Goal: Contribute content

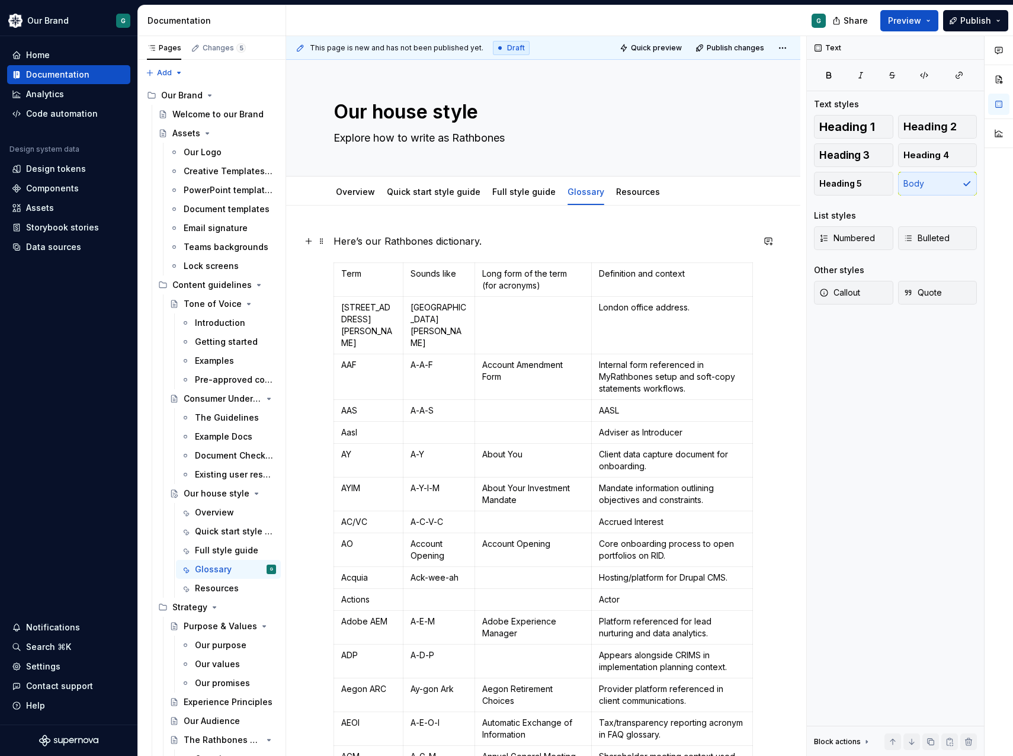
click at [508, 307] on p at bounding box center [533, 308] width 102 height 12
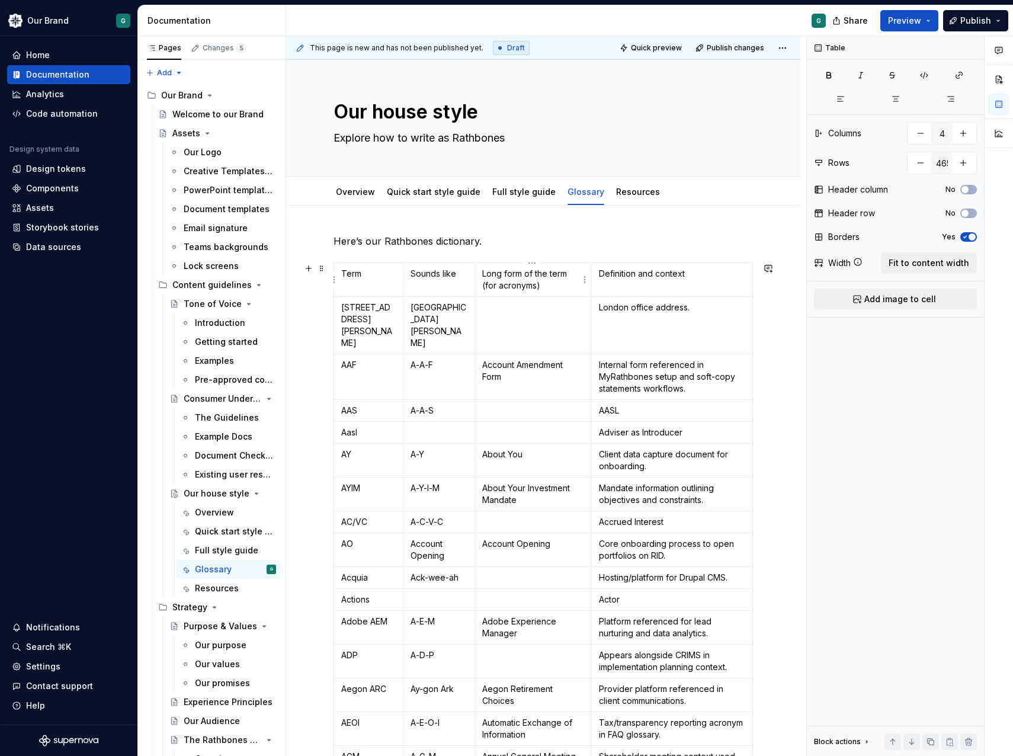
click at [507, 283] on p "Long form of the term (for acronyms)" at bounding box center [533, 280] width 102 height 24
click at [489, 246] on p "Here’s our Rathbones dictionary." at bounding box center [543, 241] width 419 height 14
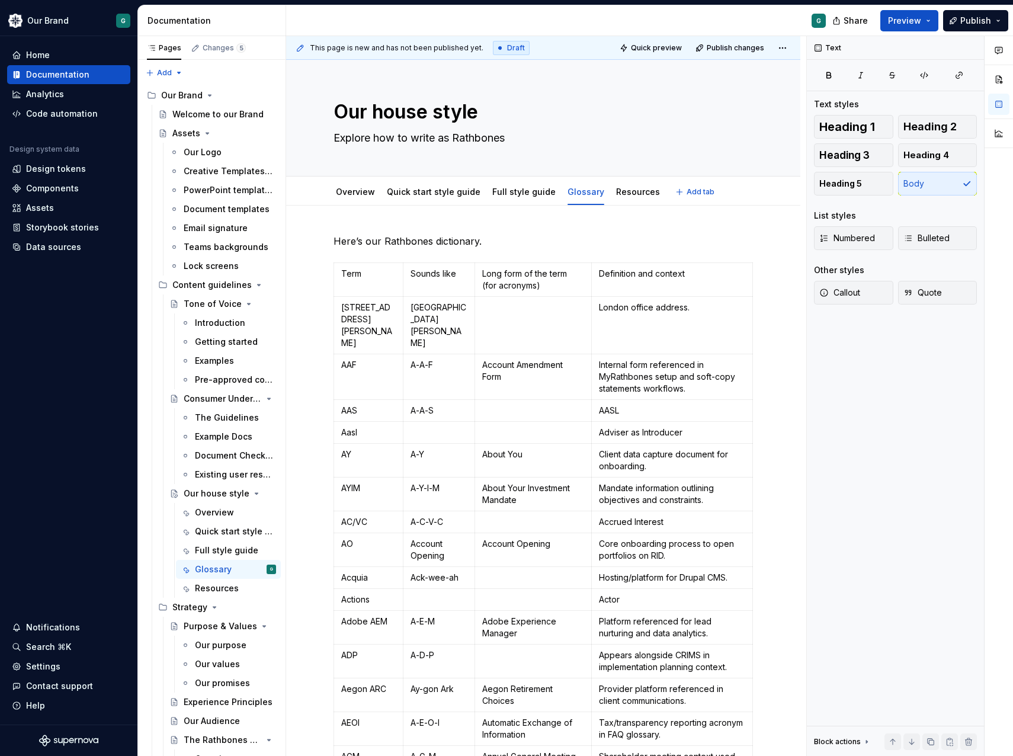
type textarea "*"
drag, startPoint x: 486, startPoint y: 242, endPoint x: 307, endPoint y: 225, distance: 179.7
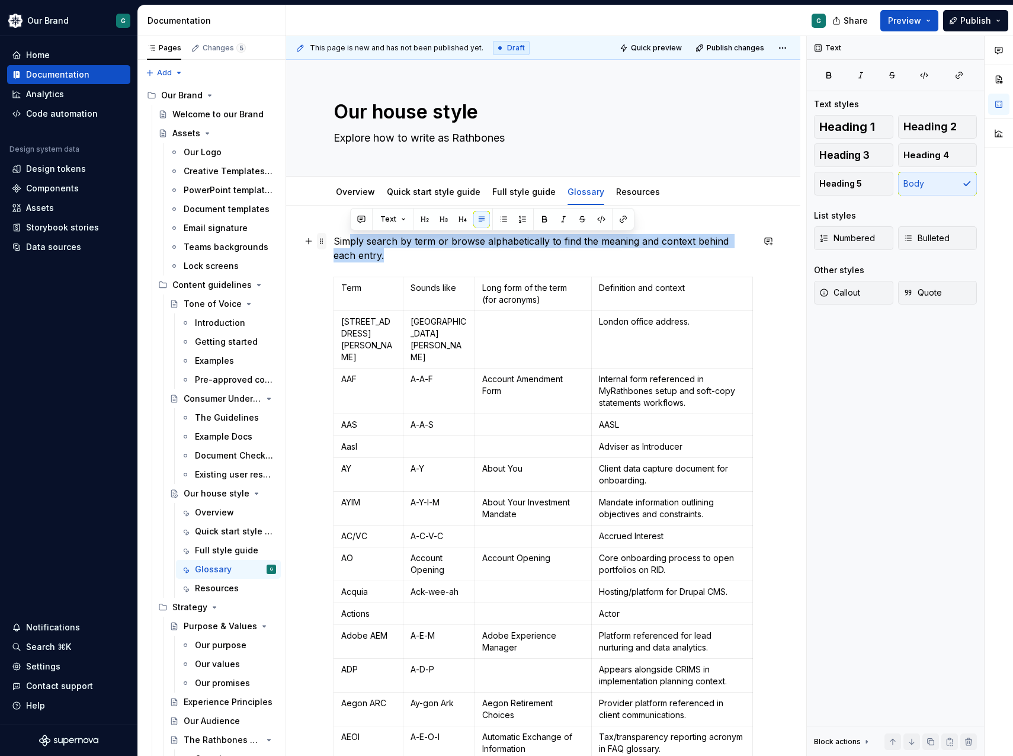
drag, startPoint x: 406, startPoint y: 249, endPoint x: 323, endPoint y: 235, distance: 83.5
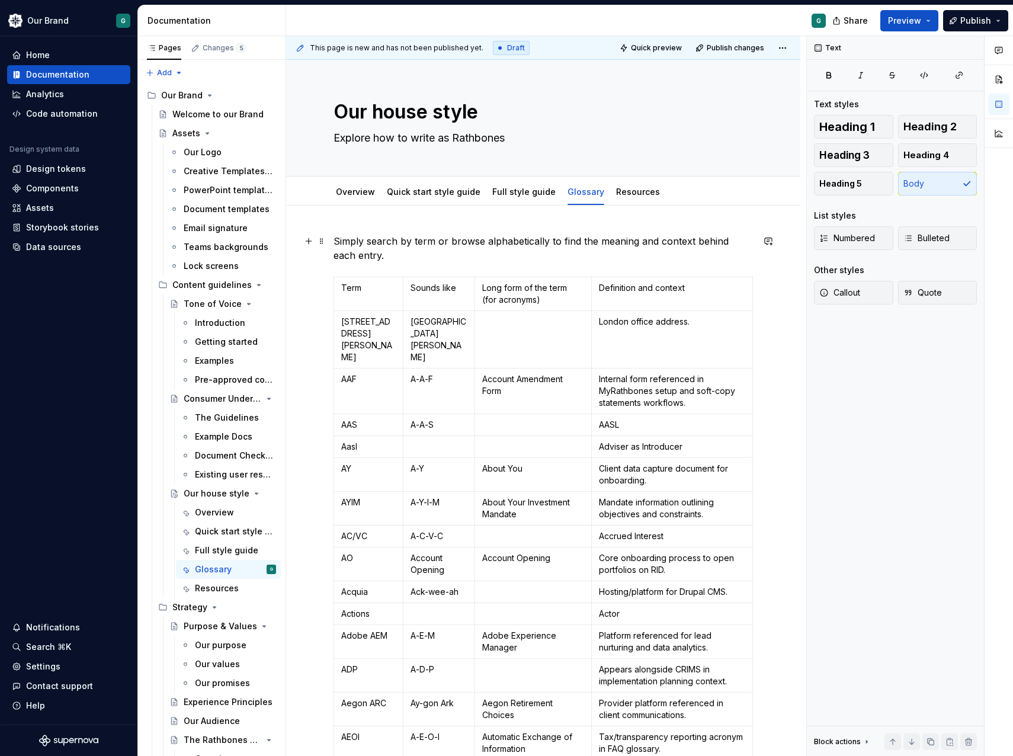
click at [343, 239] on p "Simply search by term or browse alphabetically to find the meaning and context …" at bounding box center [543, 248] width 419 height 28
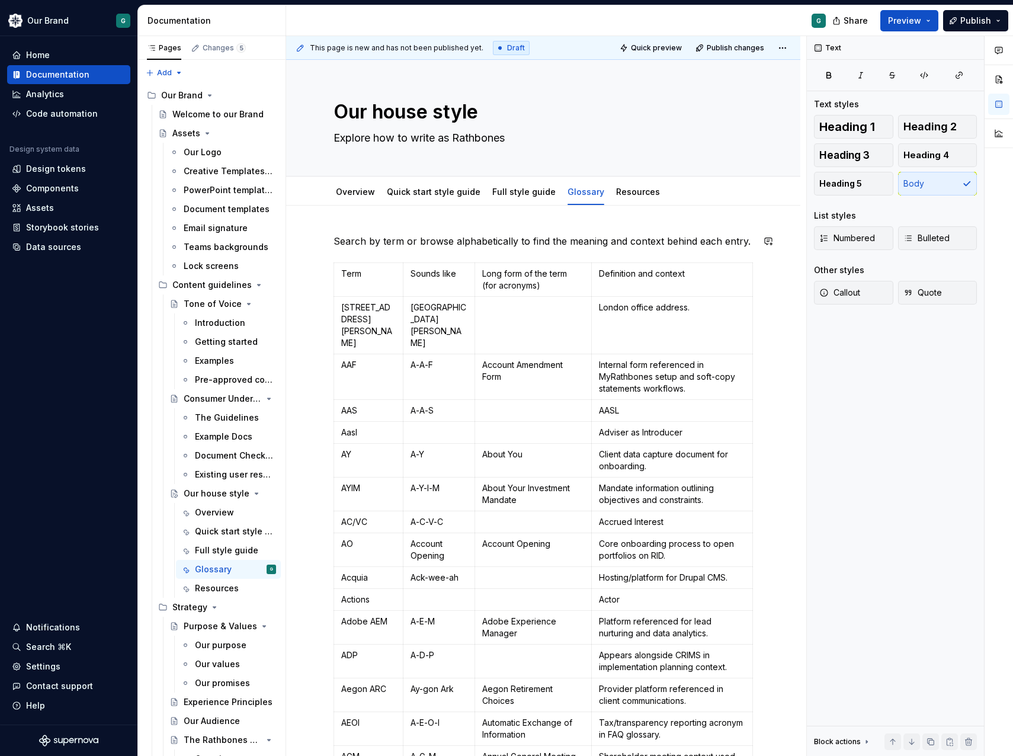
click at [343, 239] on p "Search by term or browse alphabetically to find the meaning and context behind …" at bounding box center [543, 241] width 419 height 14
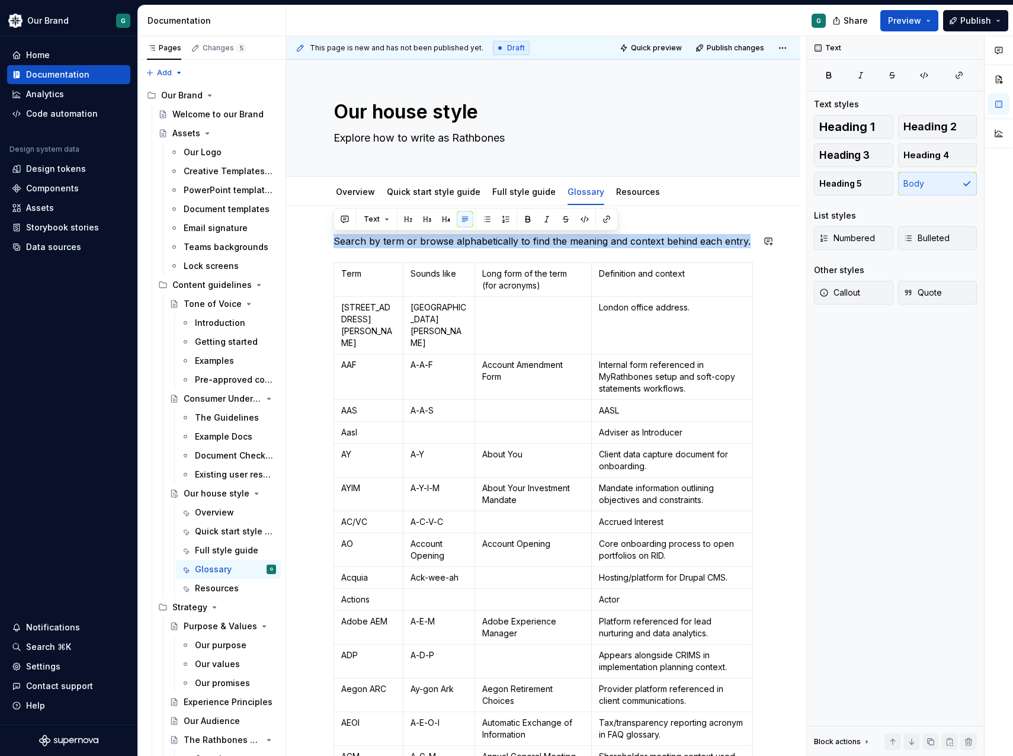
click at [343, 239] on p "Search by term or browse alphabetically to find the meaning and context behind …" at bounding box center [543, 241] width 419 height 14
click at [493, 323] on td at bounding box center [533, 325] width 117 height 57
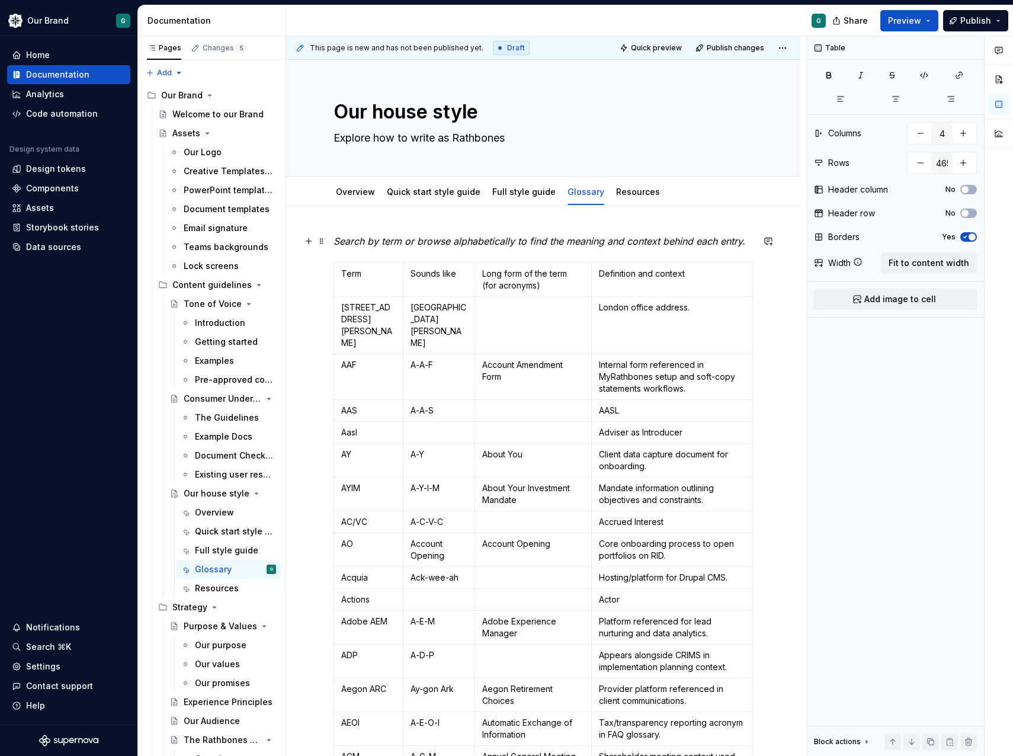
click at [367, 234] on p "Search by term or browse alphabetically to find the meaning and context behind …" at bounding box center [543, 241] width 419 height 14
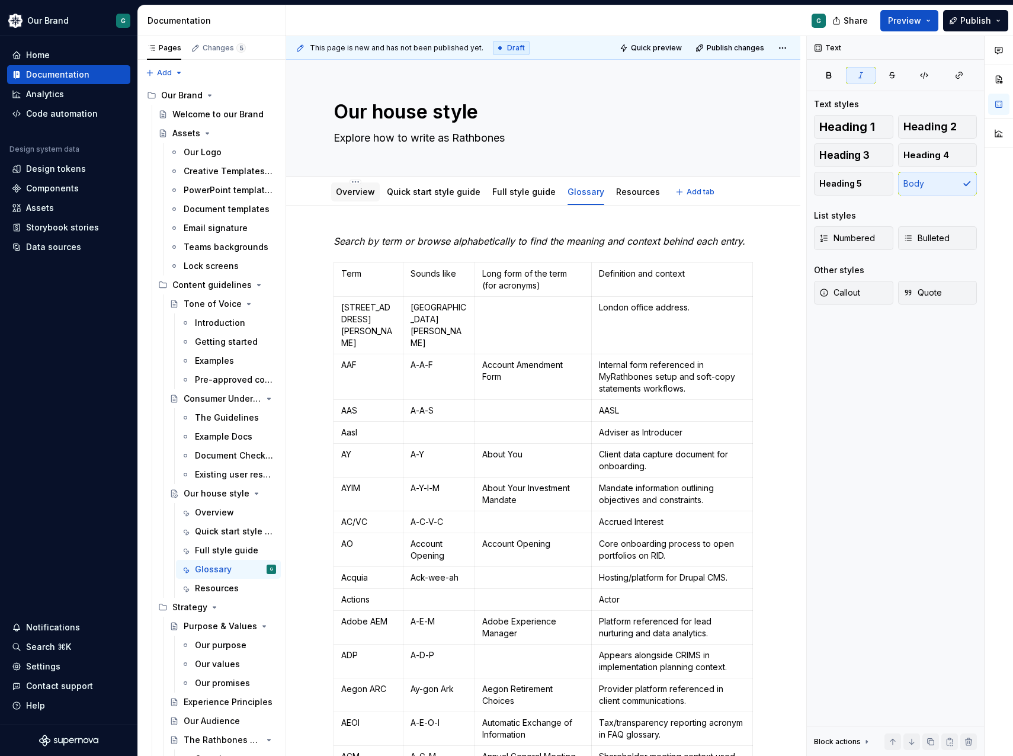
click at [347, 194] on link "Overview" at bounding box center [355, 192] width 39 height 10
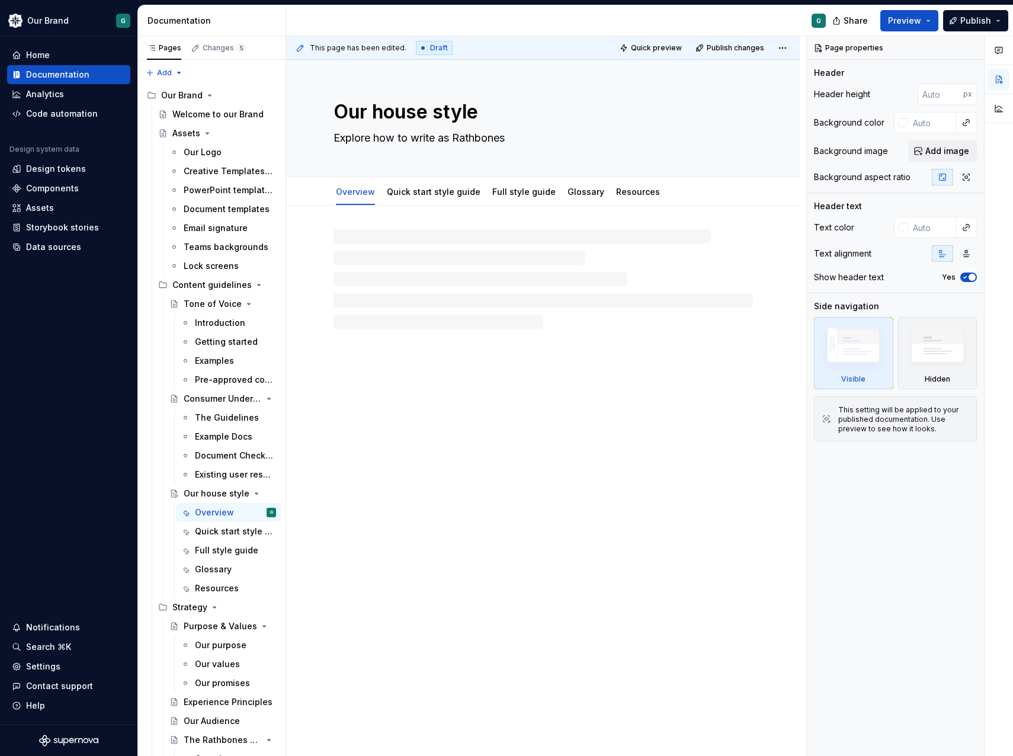
type textarea "*"
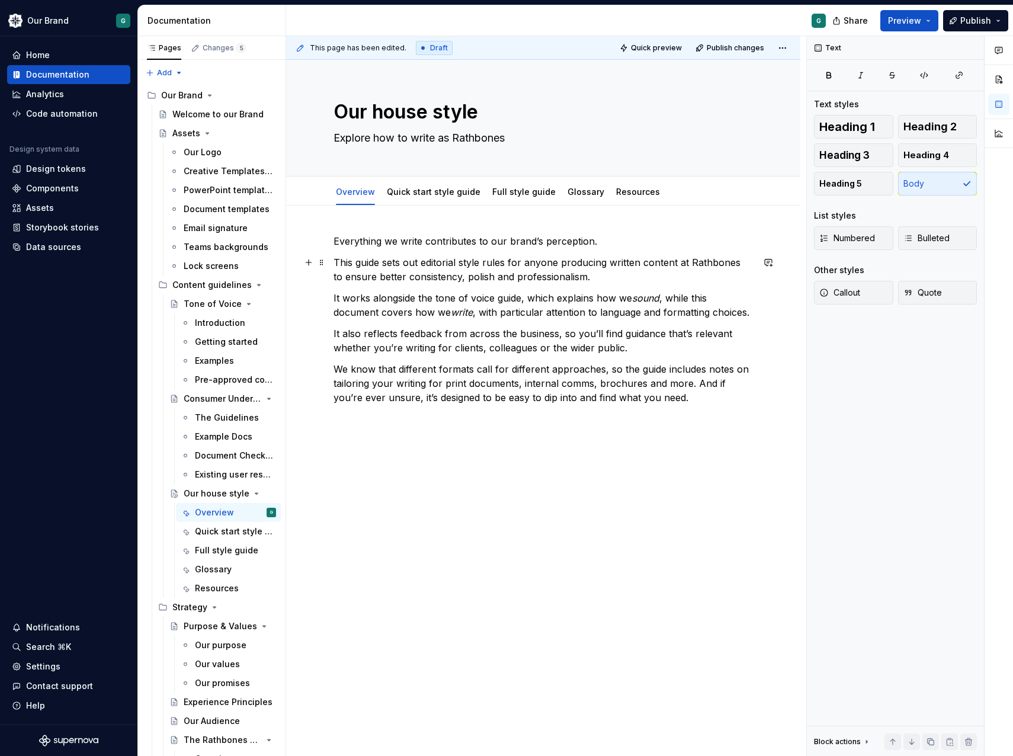
click at [462, 264] on p "This guide sets out editorial style rules for anyone producing written content …" at bounding box center [543, 269] width 419 height 28
click at [610, 242] on p "Everything we write contributes to our brand’s perception." at bounding box center [543, 241] width 419 height 14
click at [659, 362] on p "We know that different formats call for different approaches, so the guide incl…" at bounding box center [543, 383] width 419 height 43
drag, startPoint x: 674, startPoint y: 446, endPoint x: 667, endPoint y: 405, distance: 41.6
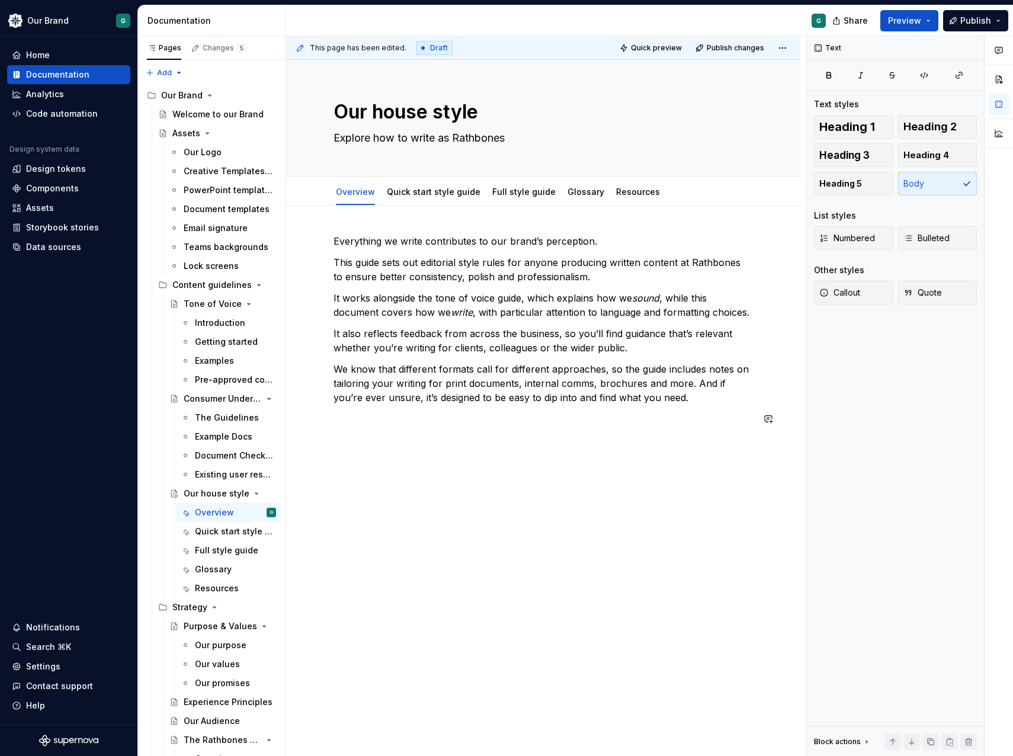
click at [674, 443] on div "This page has been edited. Draft Quick preview Publish changes Our house style …" at bounding box center [546, 396] width 520 height 720
click at [665, 401] on p "We know that different formats call for different approaches, so the guide incl…" at bounding box center [543, 383] width 419 height 43
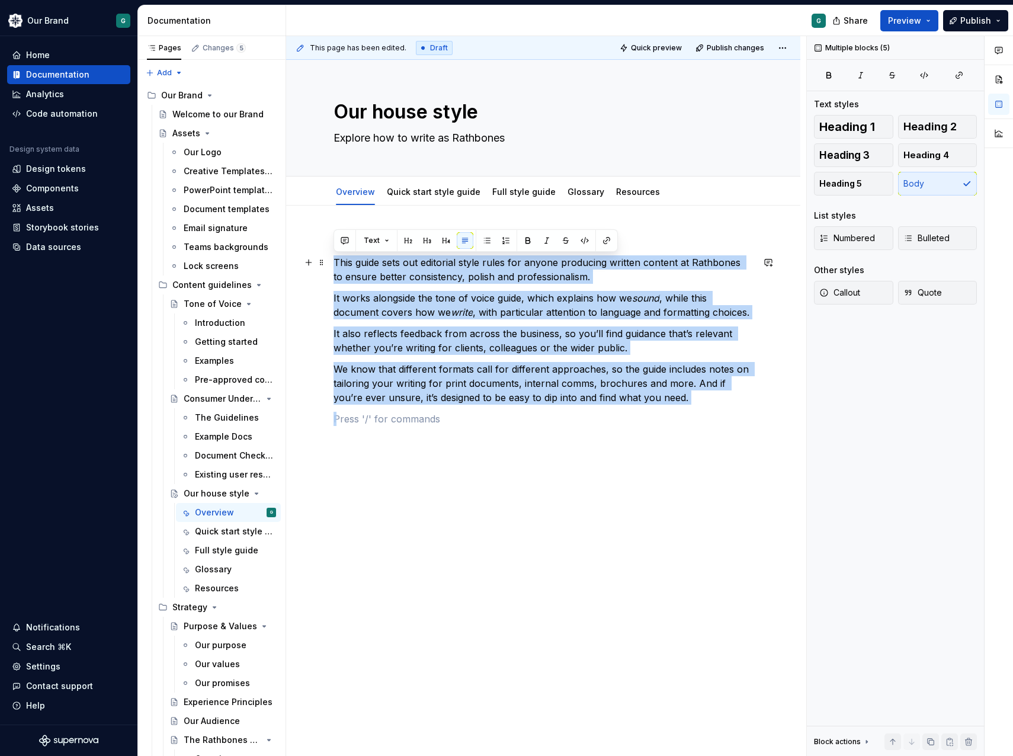
drag, startPoint x: 665, startPoint y: 402, endPoint x: 330, endPoint y: 264, distance: 362.1
click at [330, 264] on div "Everything we write contributes to our brand’s perception. This guide sets out …" at bounding box center [543, 437] width 514 height 462
copy div "This guide sets out editorial style rules for anyone producing written content …"
click at [500, 273] on p "This guide sets out editorial style rules for anyone producing written content …" at bounding box center [543, 269] width 419 height 28
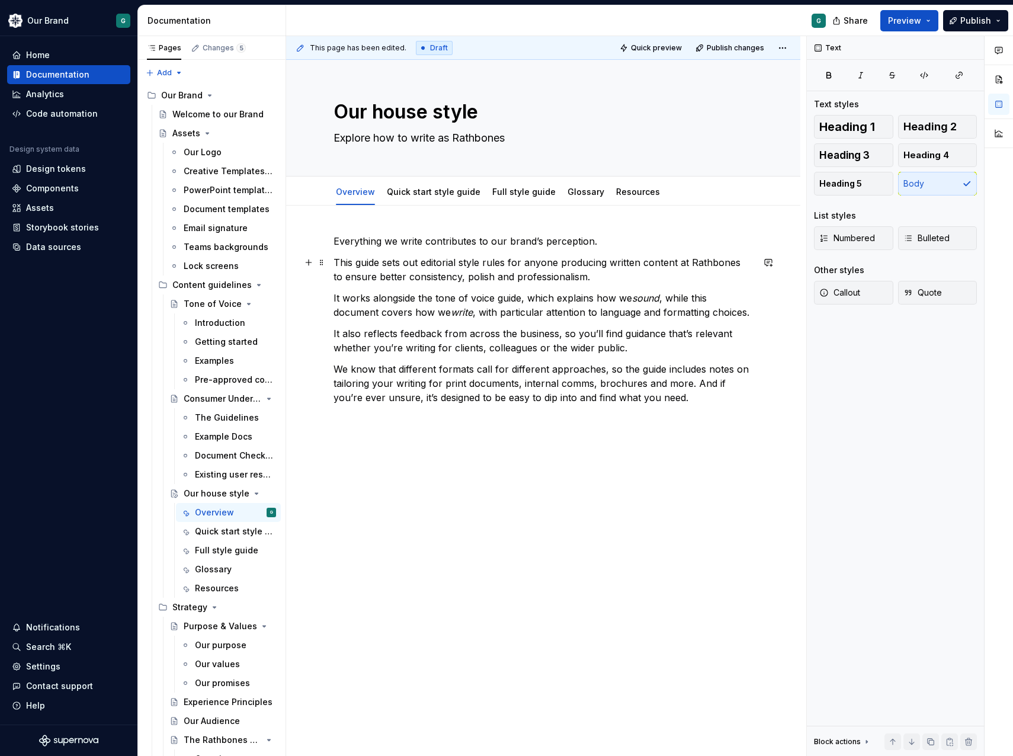
click at [690, 268] on p "This guide sets out editorial style rules for anyone producing written content …" at bounding box center [543, 269] width 419 height 28
click at [613, 347] on p "It also reflects feedback from across the business, so you’ll find guidance tha…" at bounding box center [543, 340] width 419 height 28
click at [731, 360] on div "Everything we write contributes to our brand’s perception. This guide sets out …" at bounding box center [543, 330] width 419 height 192
click at [656, 354] on p "It also reflects feedback from across the business, so you’ll find guidance tha…" at bounding box center [543, 340] width 419 height 28
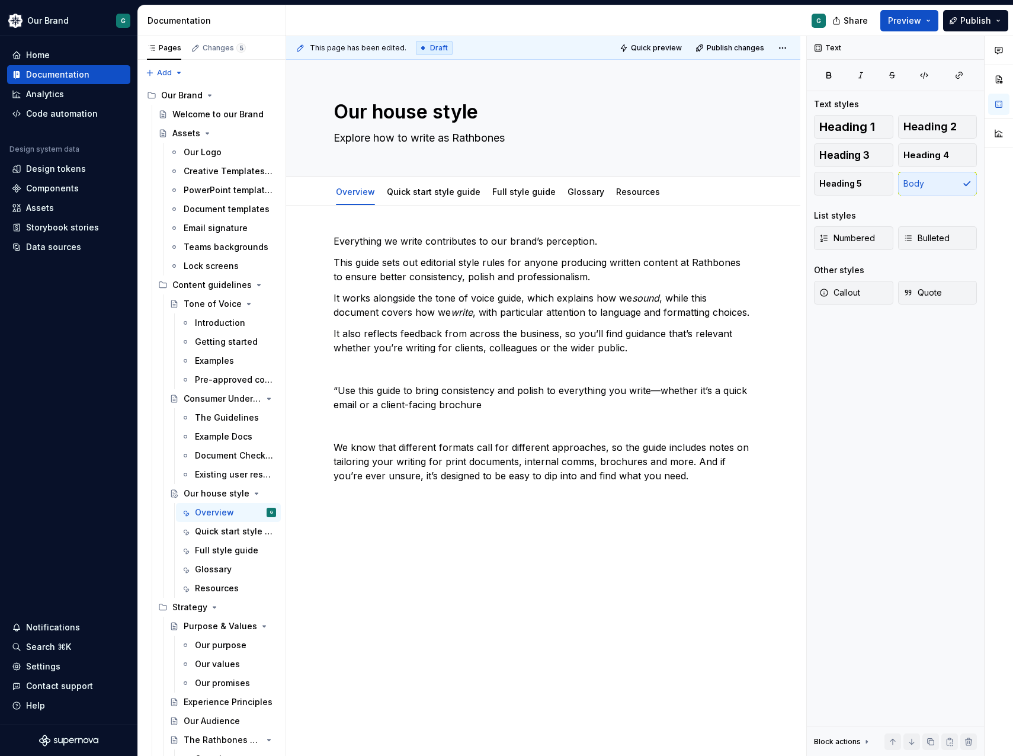
click at [469, 476] on p "We know that different formats call for different approaches, so the guide incl…" at bounding box center [543, 461] width 419 height 43
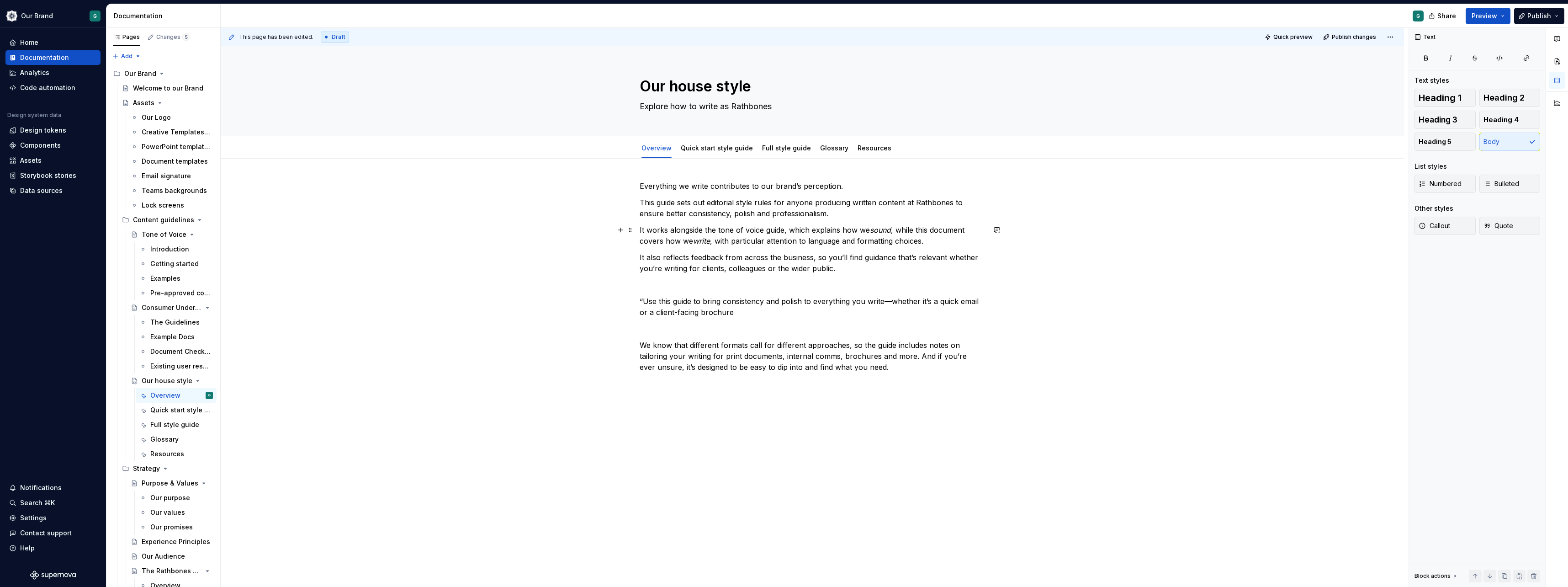
click at [781, 241] on p "It works alongside the tone of voice guide, which explains how we sound , while…" at bounding box center [812, 235] width 346 height 22
click at [781, 147] on link "Resources" at bounding box center [875, 148] width 34 height 8
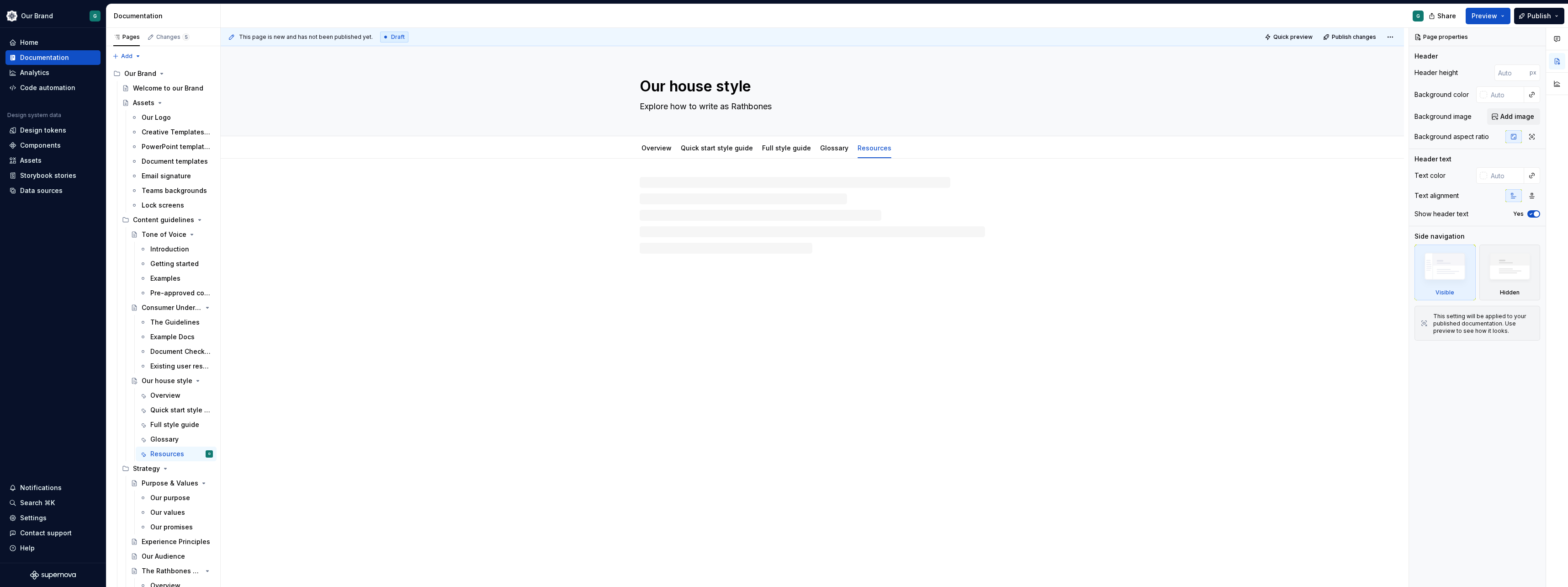
type textarea "*"
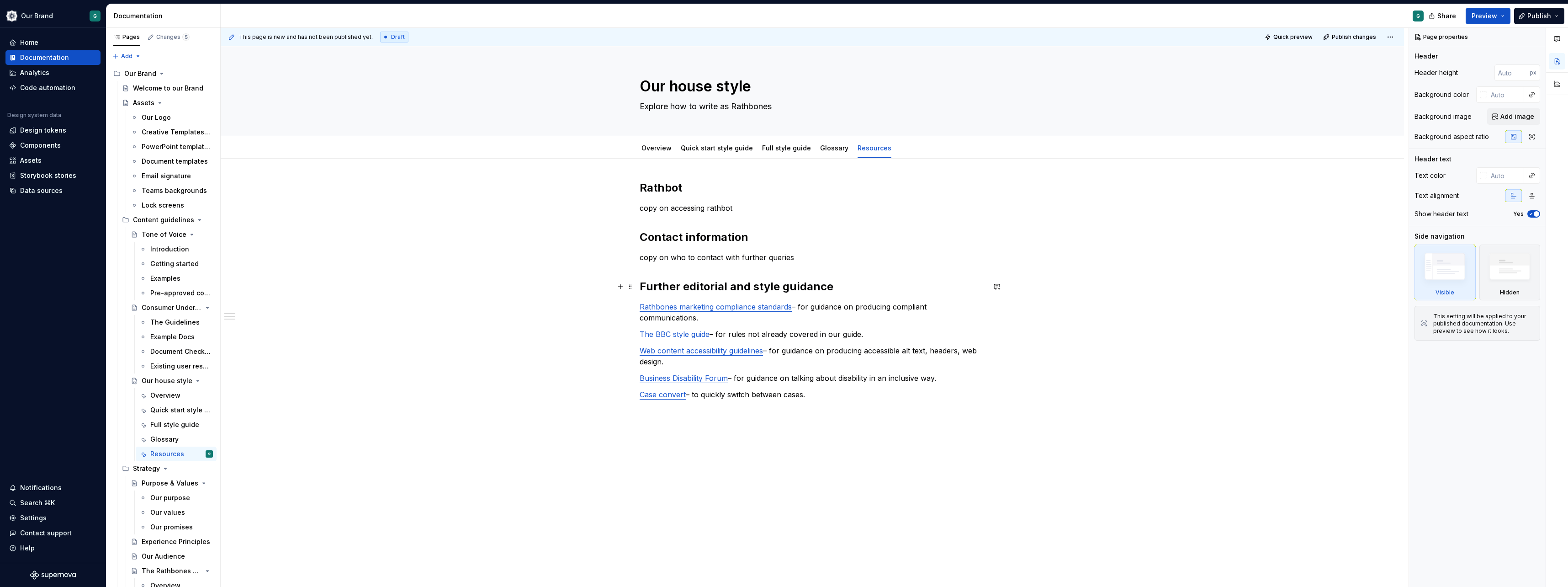
click at [730, 288] on h2 "Further editorial and style guidance" at bounding box center [812, 286] width 346 height 15
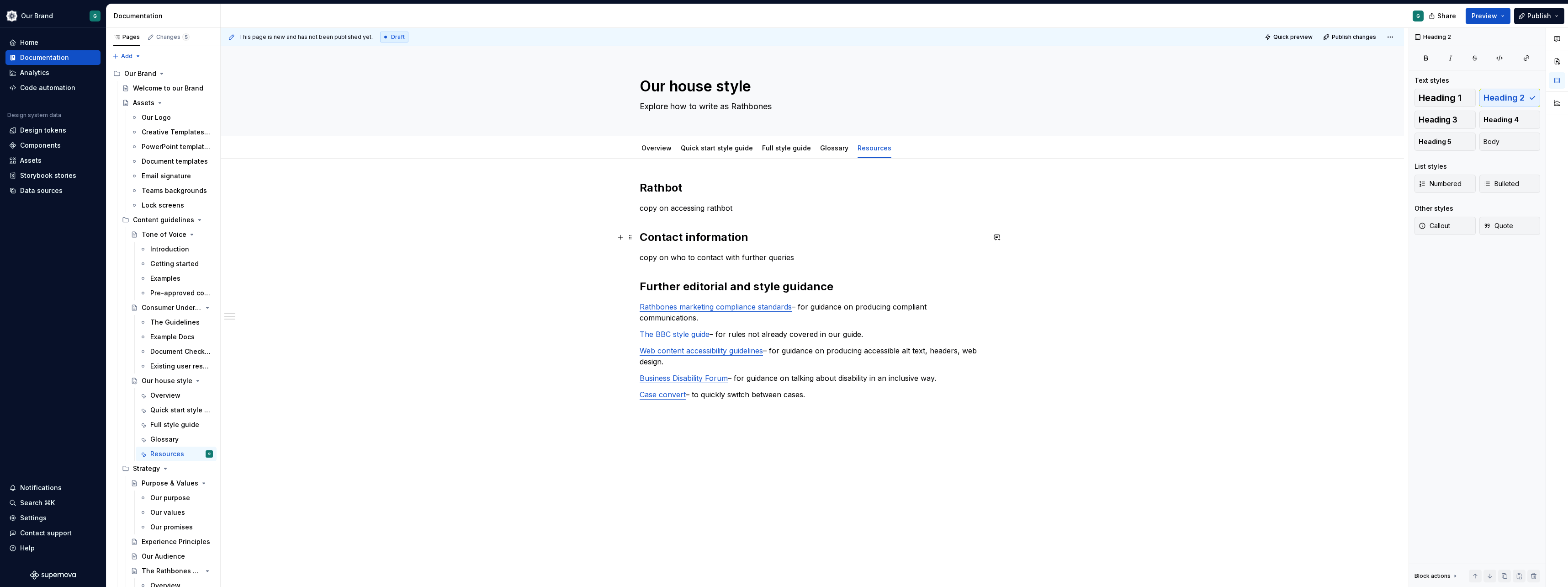
click at [713, 235] on h2 "Contact information" at bounding box center [812, 237] width 346 height 15
drag, startPoint x: 737, startPoint y: 212, endPoint x: 640, endPoint y: 193, distance: 98.8
click at [640, 193] on div "Rathbot copy on accessing rathbot Contact information copy on who to contact wi…" at bounding box center [812, 299] width 346 height 236
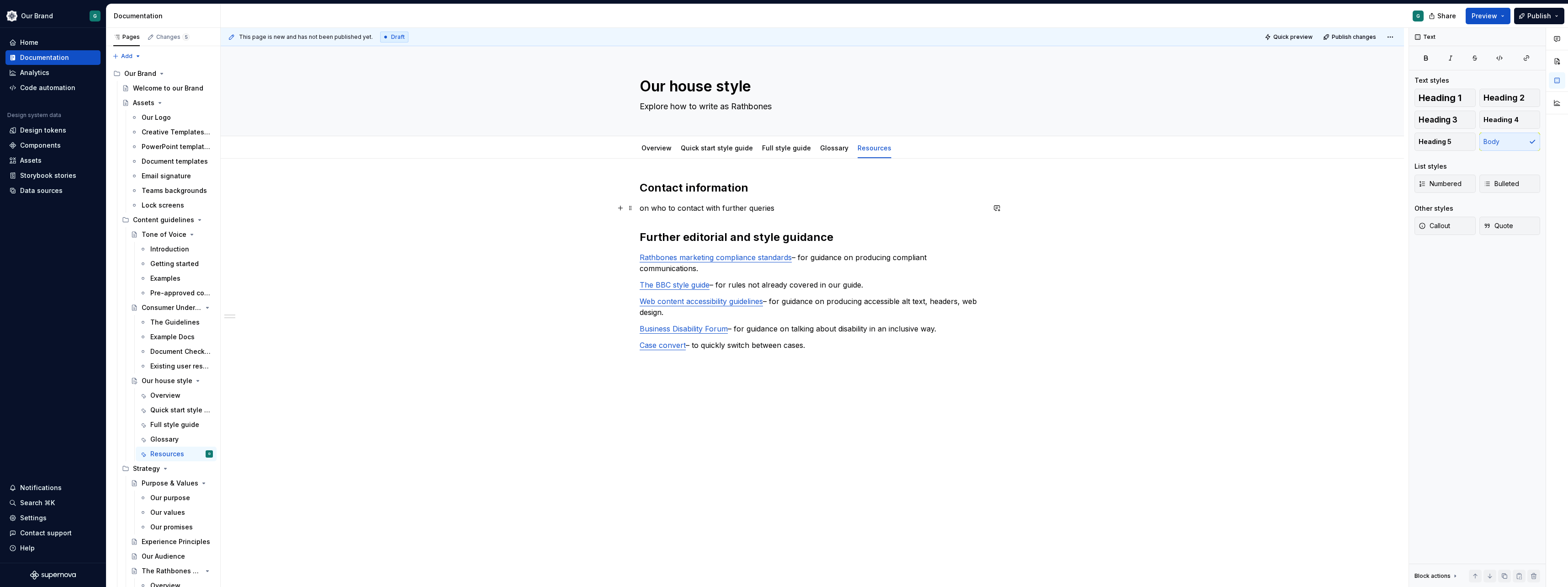
click at [771, 211] on p "on who to contact with further queries" at bounding box center [812, 207] width 346 height 11
drag, startPoint x: 778, startPoint y: 203, endPoint x: 609, endPoint y: 177, distance: 171.0
click at [609, 177] on div "Contact information on who to contact with further queries Further editorial an…" at bounding box center [812, 356] width 1183 height 395
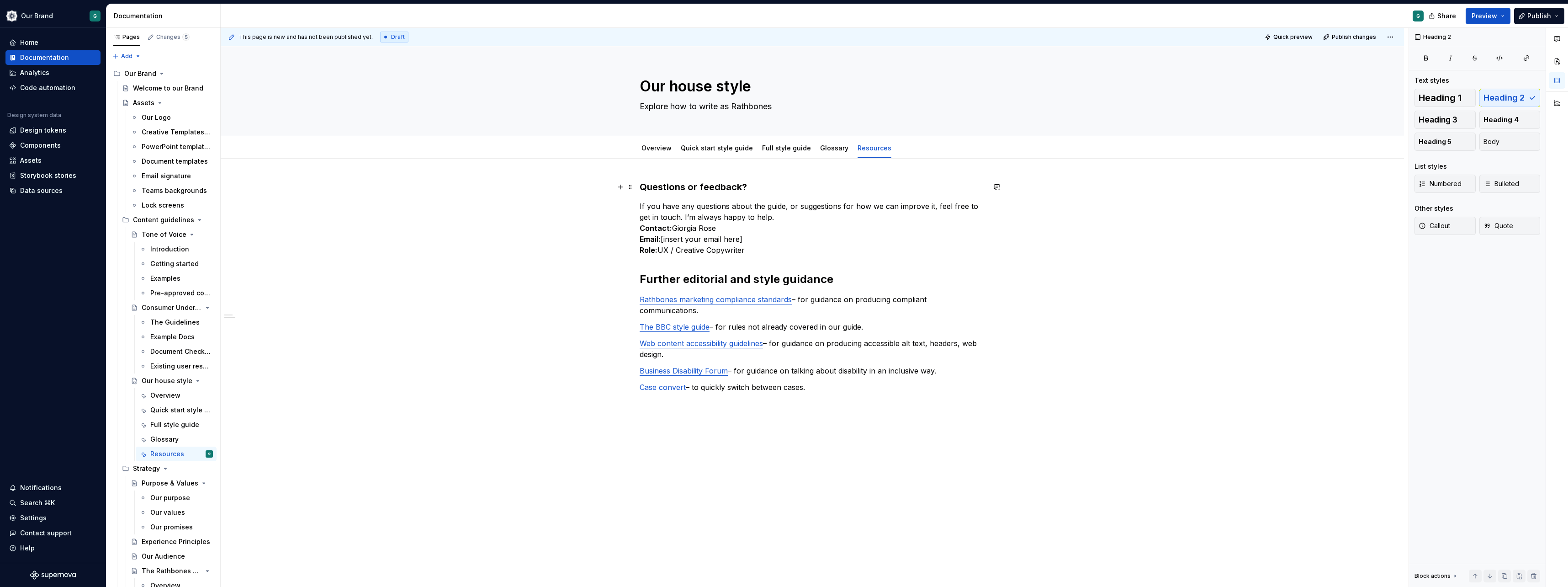
click at [711, 183] on h3 "Questions or feedback?" at bounding box center [812, 187] width 346 height 13
click at [781, 95] on span "Heading 2" at bounding box center [1504, 98] width 41 height 9
click at [781, 239] on p "If you have any questions about the guide, or suggestions for how we can improv…" at bounding box center [812, 229] width 346 height 55
click at [781, 220] on p "If you have any questions about the guide, or suggestions for how we can improv…" at bounding box center [812, 229] width 346 height 55
drag, startPoint x: 842, startPoint y: 220, endPoint x: 680, endPoint y: 218, distance: 162.0
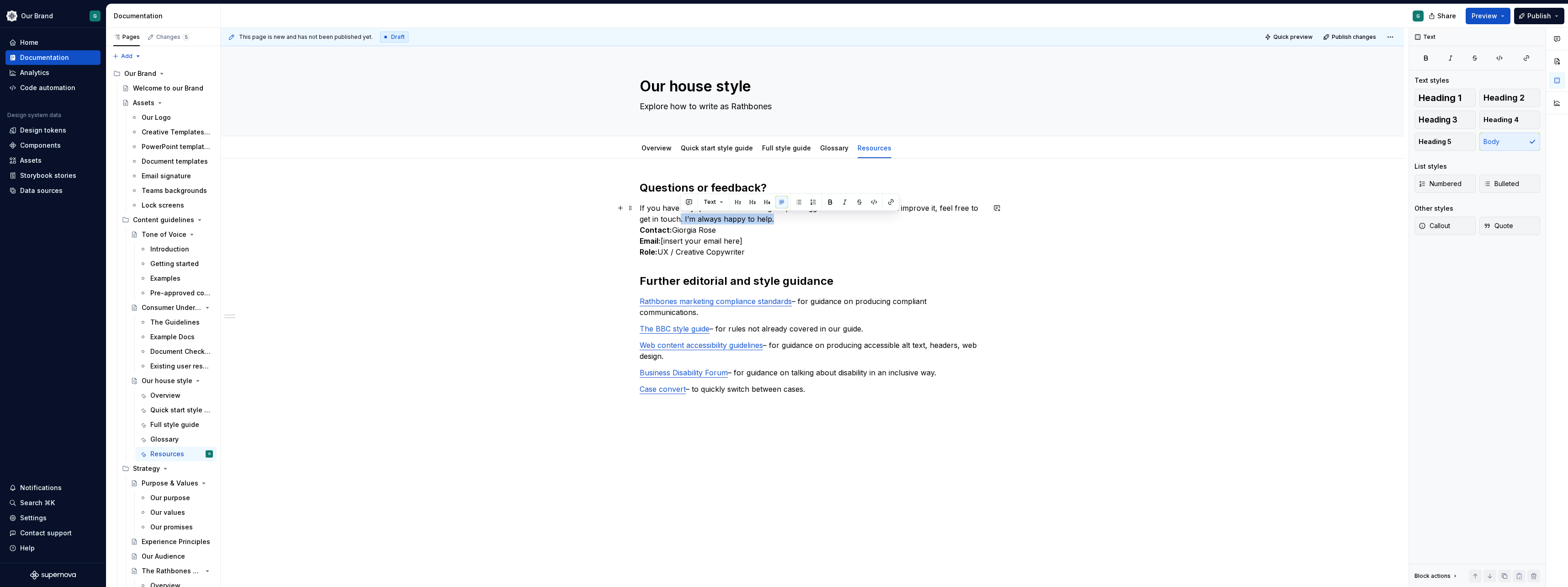
click at [680, 218] on p "If you have any questions about the guide, or suggestions for how we can improv…" at bounding box center [812, 229] width 346 height 55
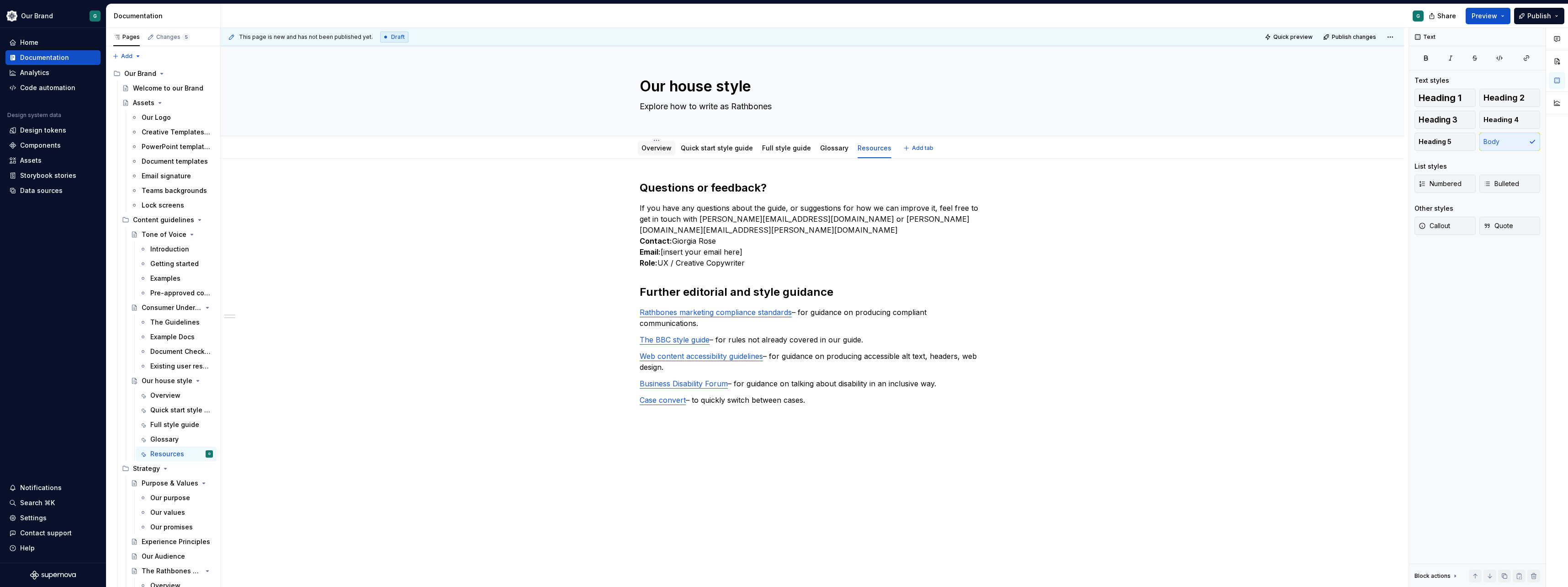
click at [664, 153] on div "Overview" at bounding box center [656, 148] width 30 height 11
click at [732, 153] on div "Quick start style guide" at bounding box center [717, 148] width 72 height 11
click at [719, 145] on link "Quick start style guide" at bounding box center [717, 148] width 72 height 8
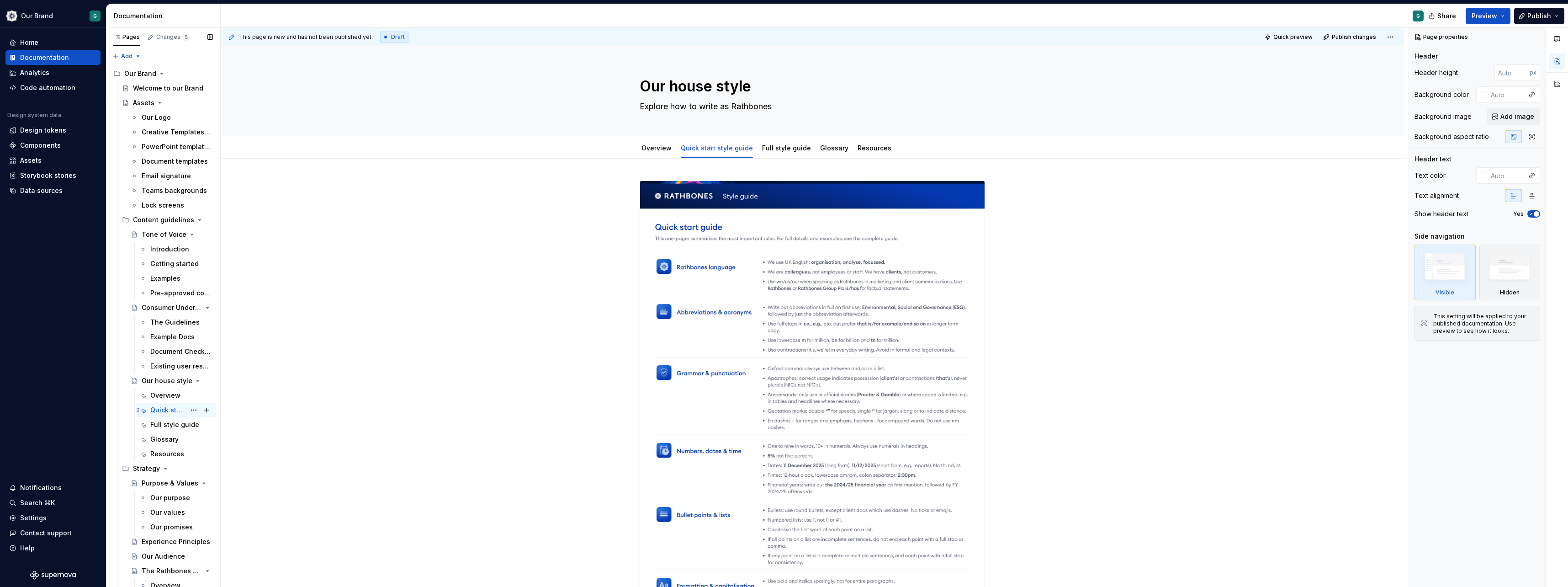
click at [164, 410] on div "Quick start style guide" at bounding box center [168, 410] width 35 height 9
click at [703, 211] on img at bounding box center [812, 425] width 345 height 487
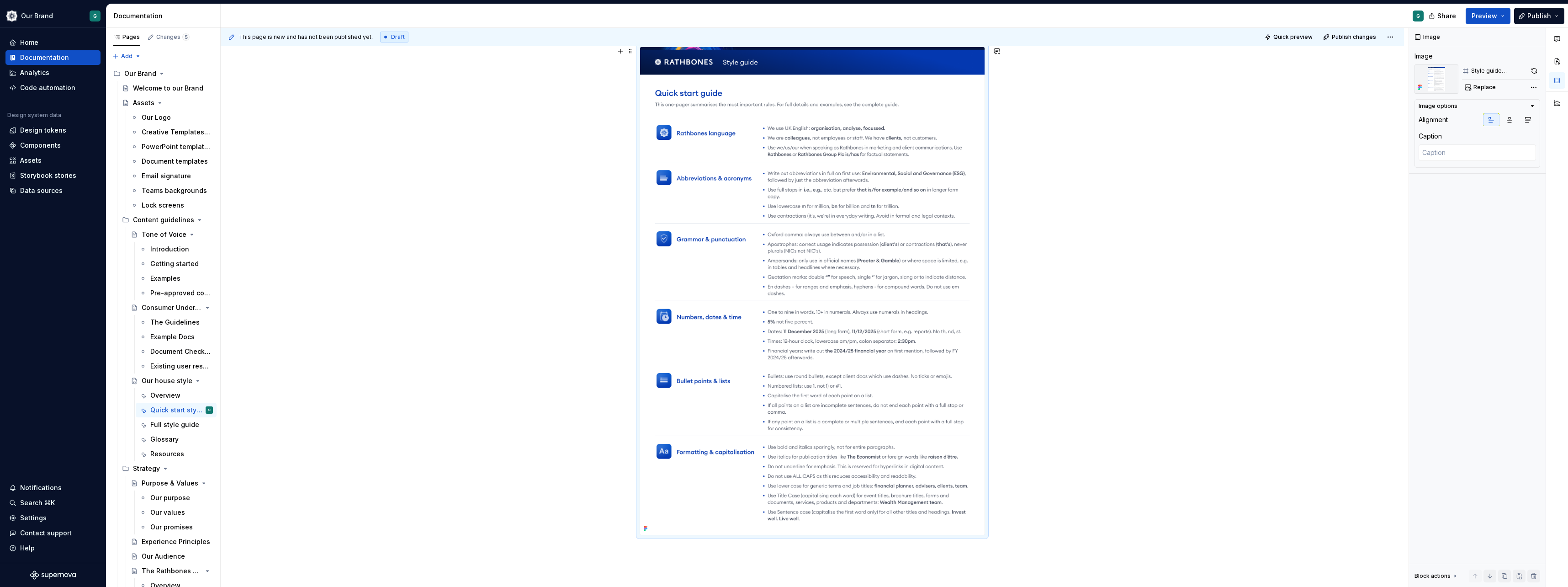
scroll to position [152, 0]
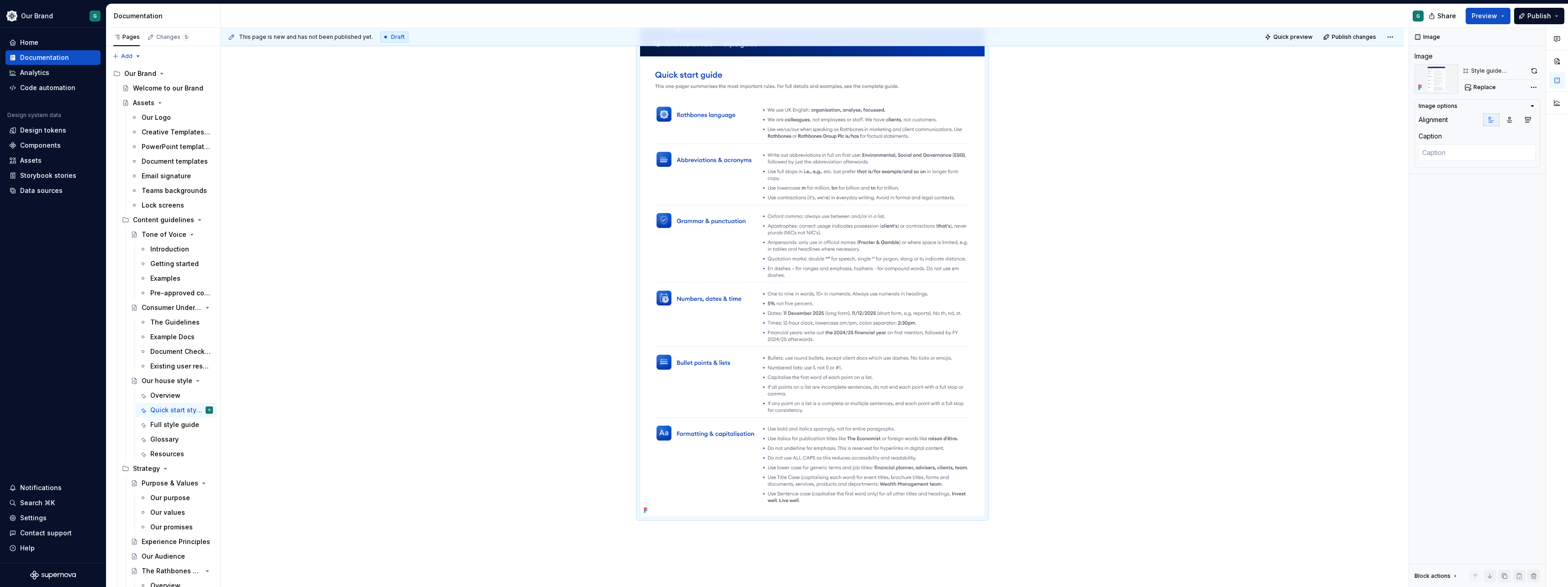
click at [781, 296] on div "This page is new and has not been published yet. Draft Quick preview Publish ch…" at bounding box center [814, 307] width 1188 height 559
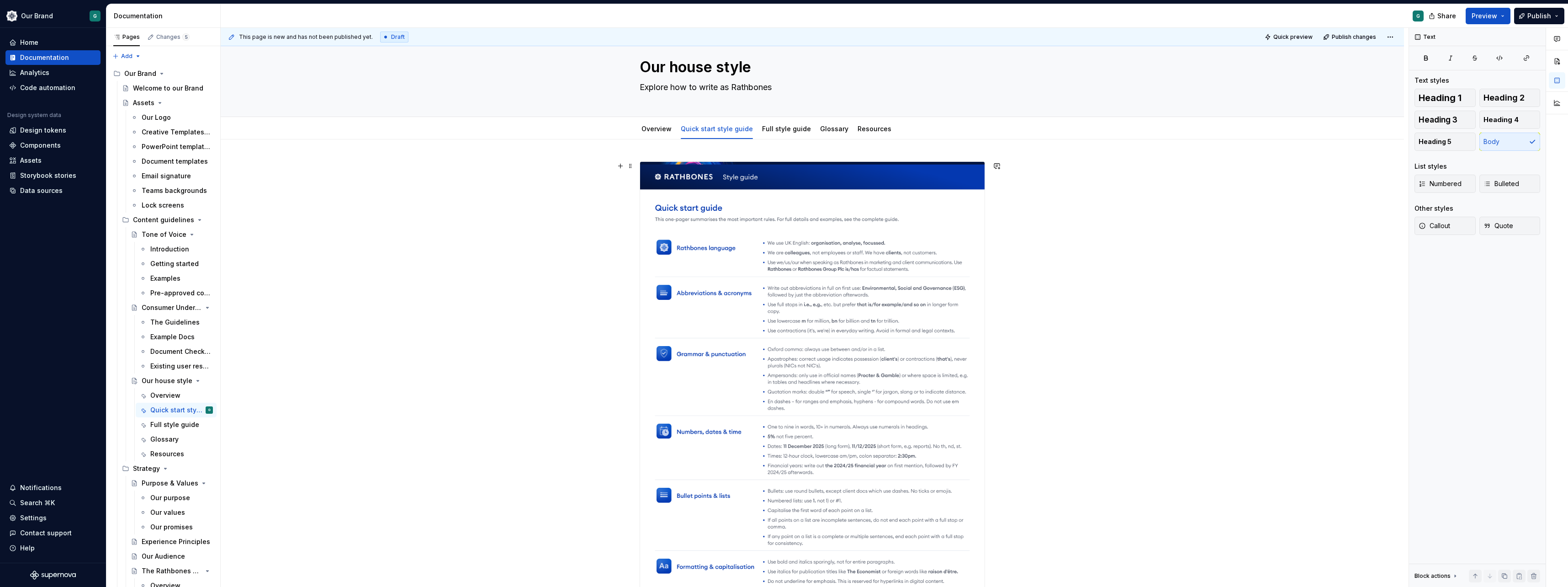
scroll to position [0, 0]
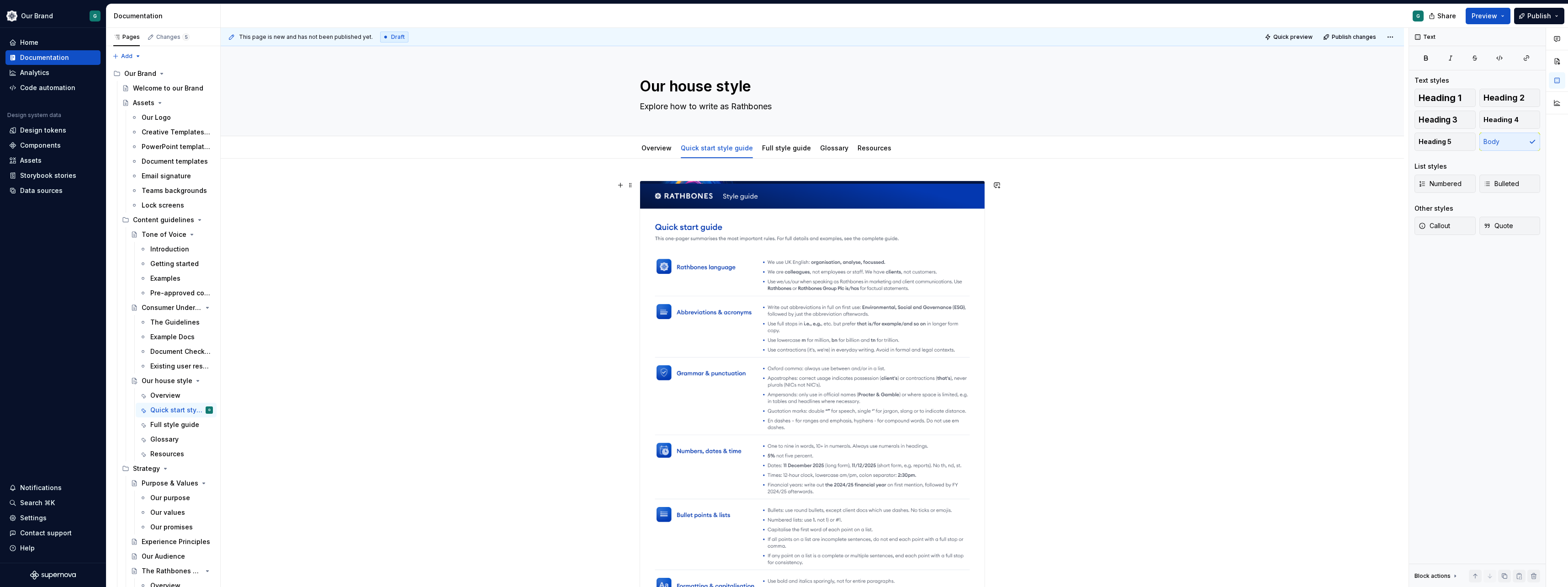
click at [616, 261] on div at bounding box center [812, 518] width 1183 height 720
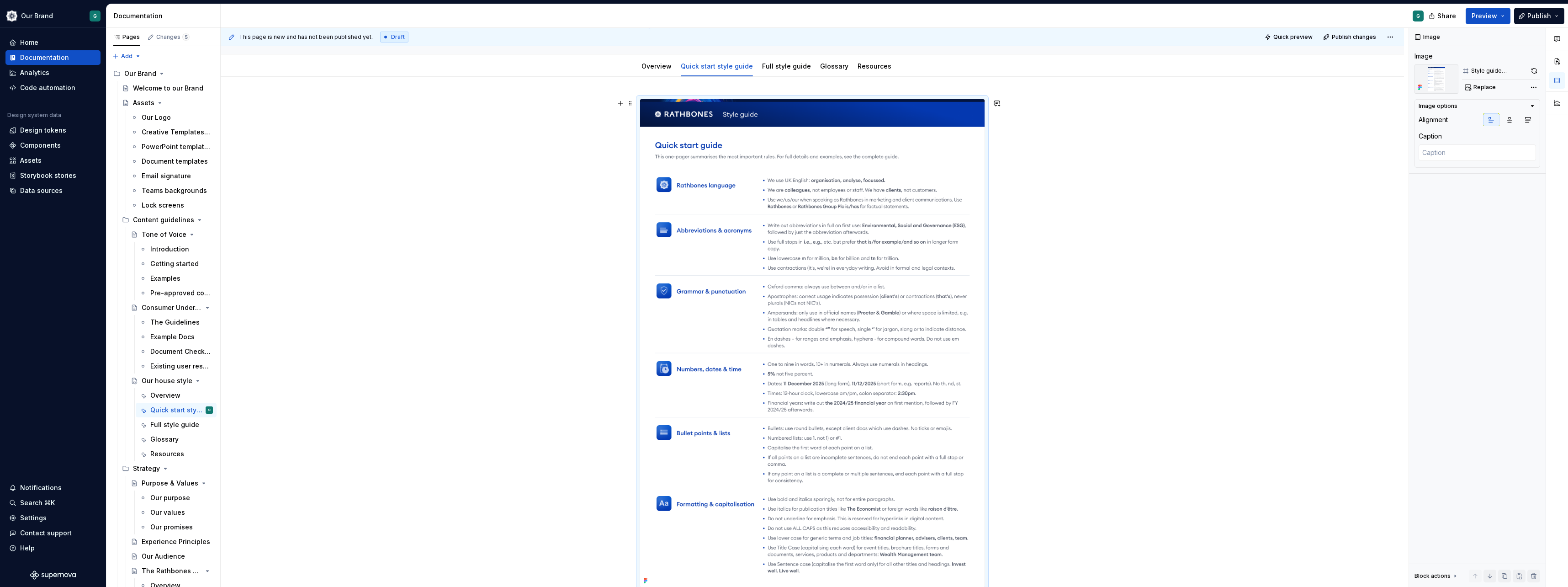
click at [772, 216] on img at bounding box center [812, 343] width 345 height 487
click at [781, 163] on img at bounding box center [812, 343] width 345 height 487
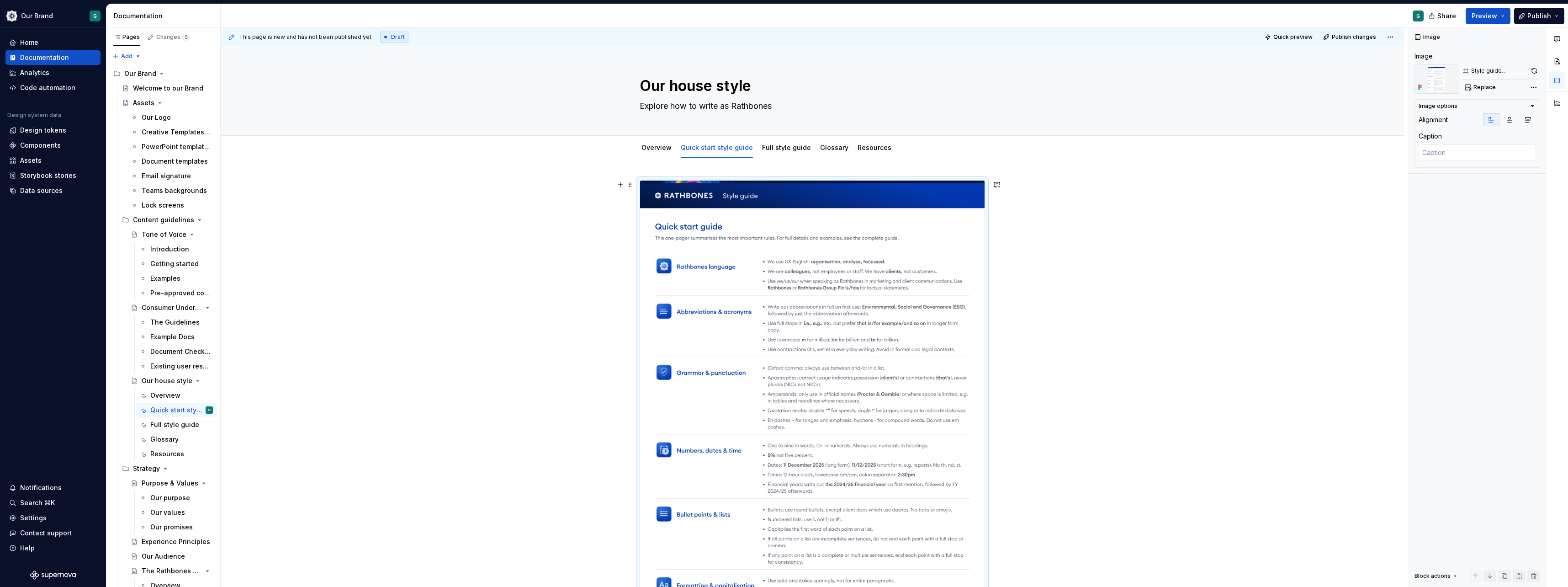
scroll to position [0, 0]
click at [781, 310] on div at bounding box center [812, 518] width 1183 height 720
click at [781, 307] on div at bounding box center [812, 518] width 1183 height 720
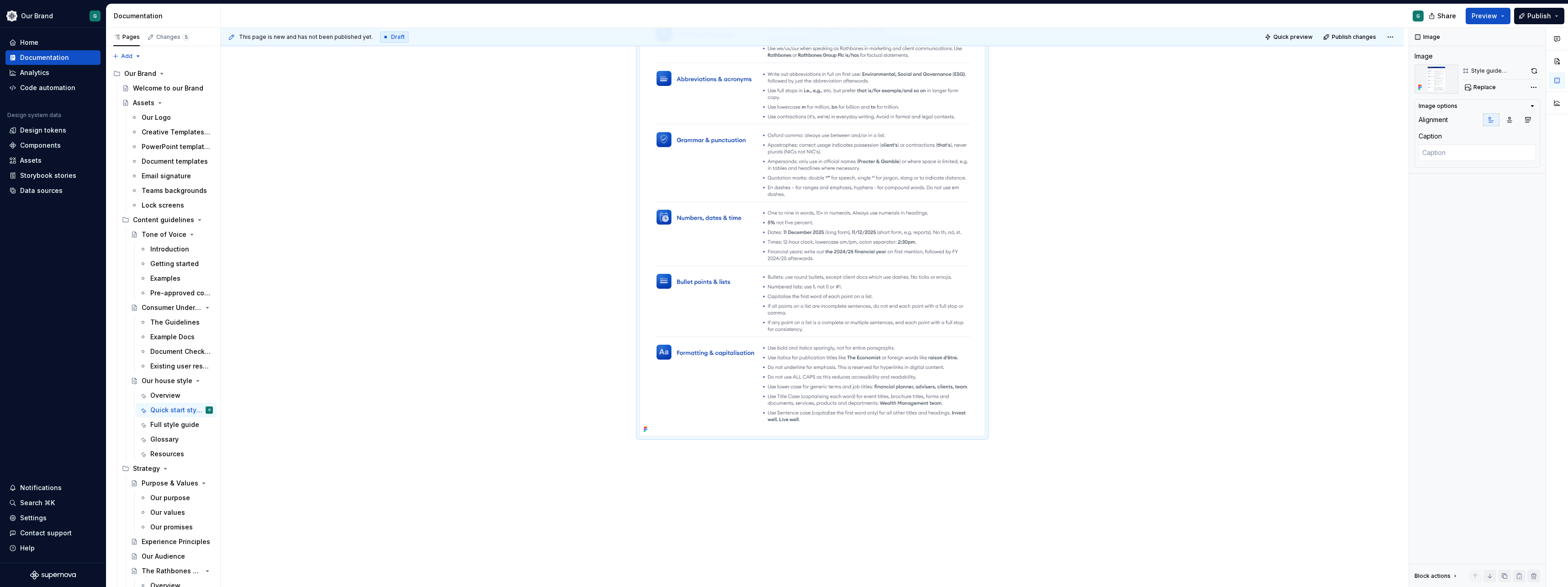
scroll to position [291, 0]
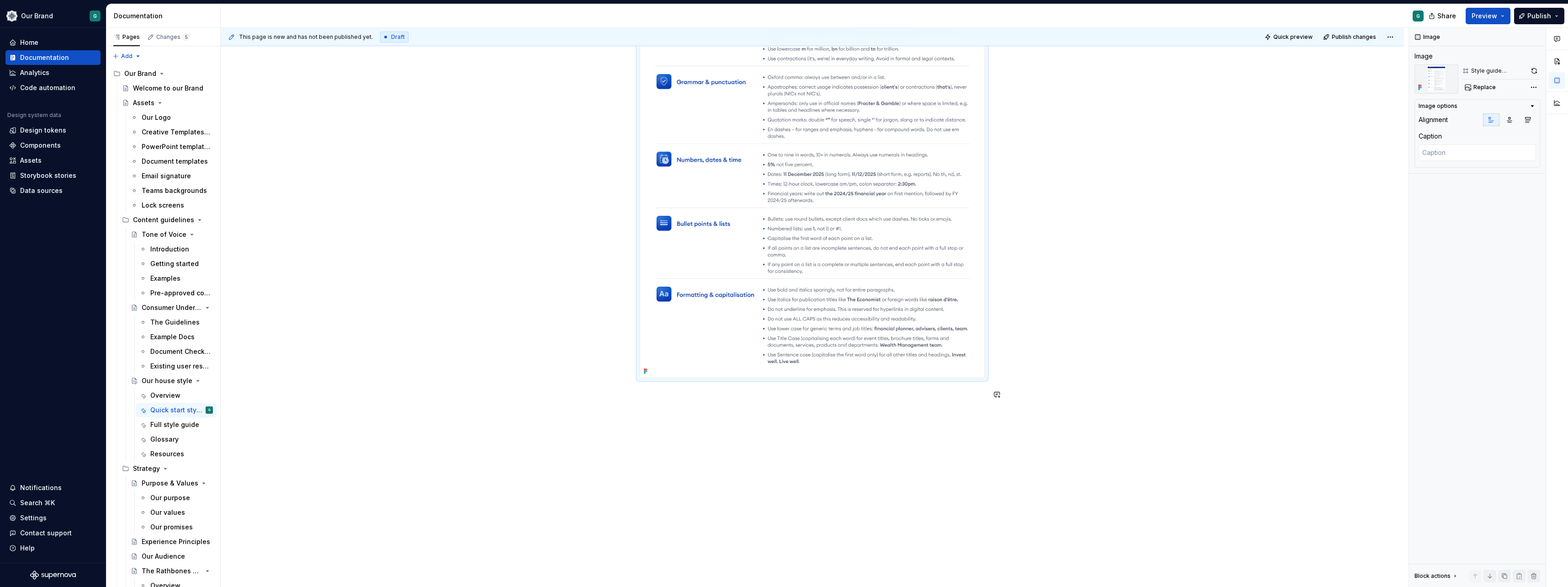
click at [602, 413] on div at bounding box center [812, 227] width 1183 height 720
click at [642, 396] on p at bounding box center [812, 394] width 346 height 11
click at [622, 396] on button "button" at bounding box center [620, 394] width 13 height 13
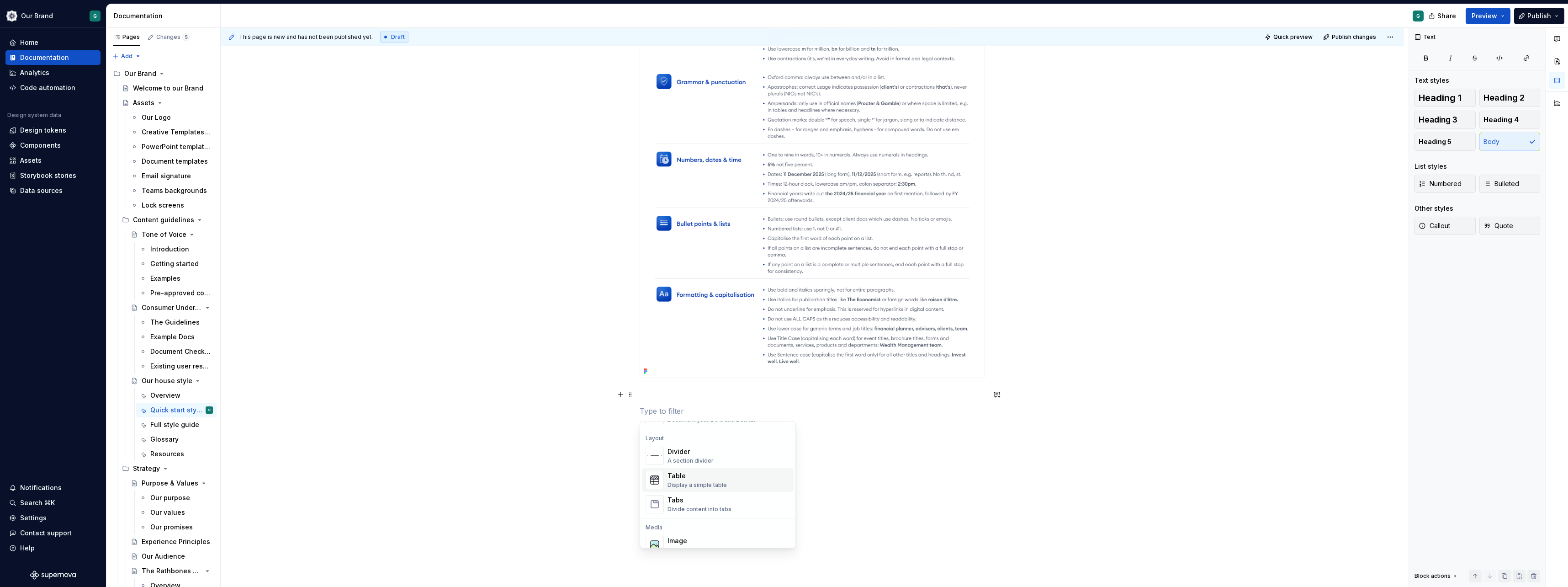
scroll to position [305, 0]
click at [717, 533] on div "Display an image or Figma image" at bounding box center [713, 536] width 89 height 7
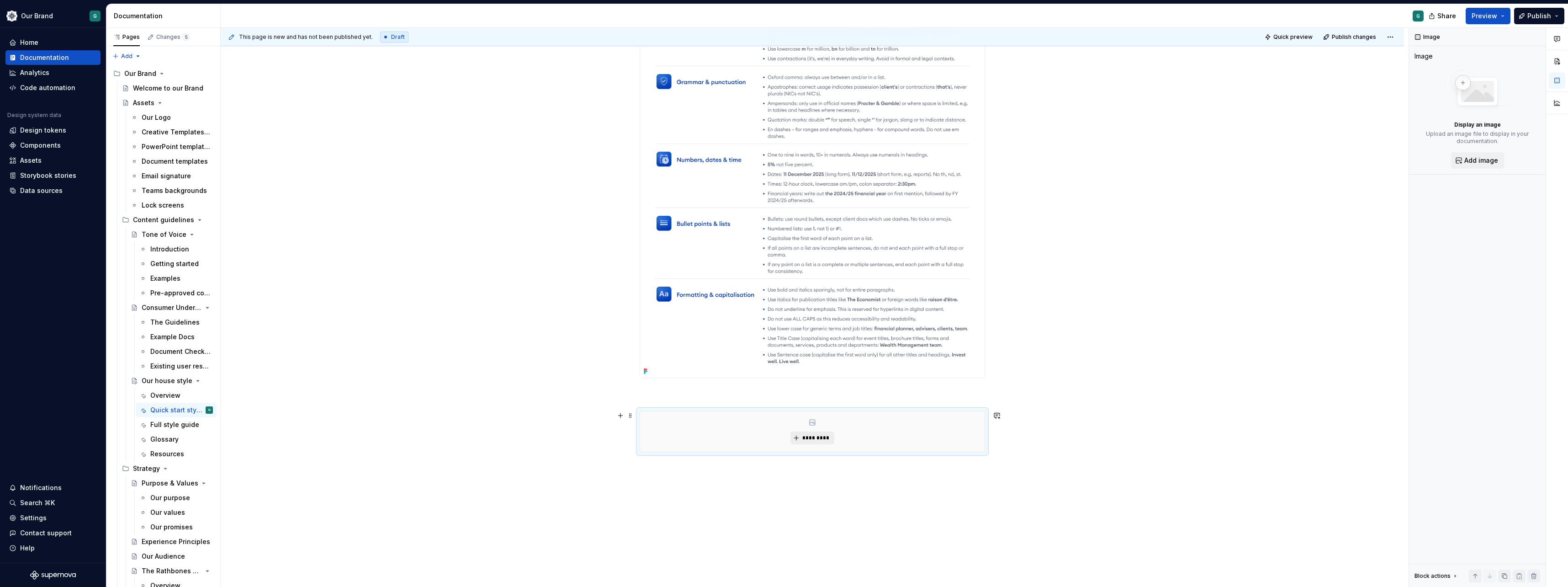
click at [781, 441] on button "*********" at bounding box center [812, 437] width 43 height 13
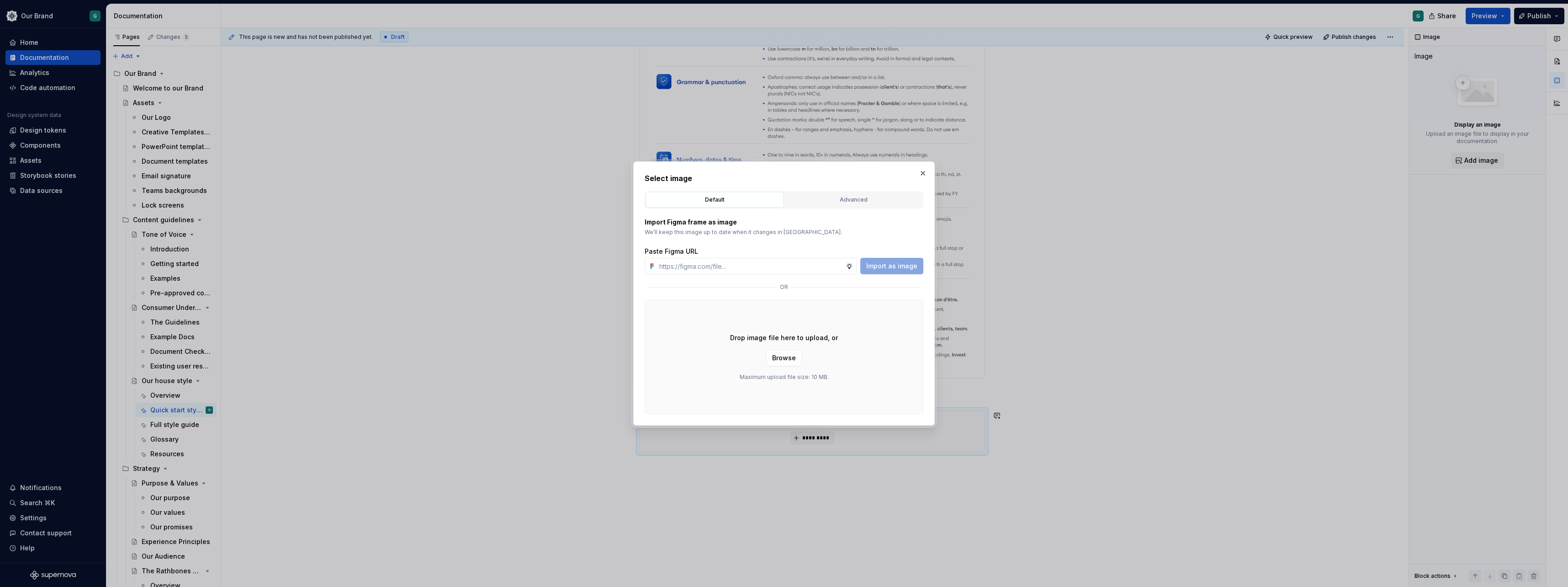
click at [666, 262] on input "text" at bounding box center [750, 265] width 190 height 16
click at [781, 174] on button "button" at bounding box center [922, 173] width 13 height 13
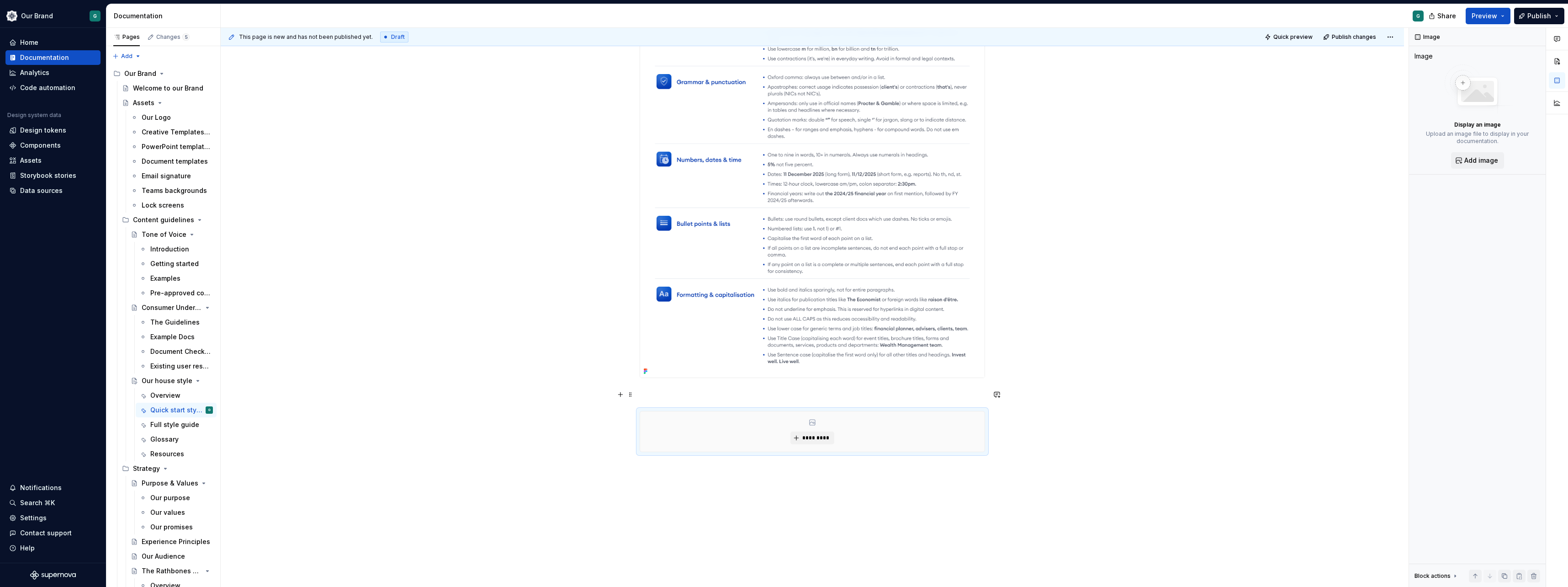
click at [781, 398] on p at bounding box center [812, 394] width 346 height 11
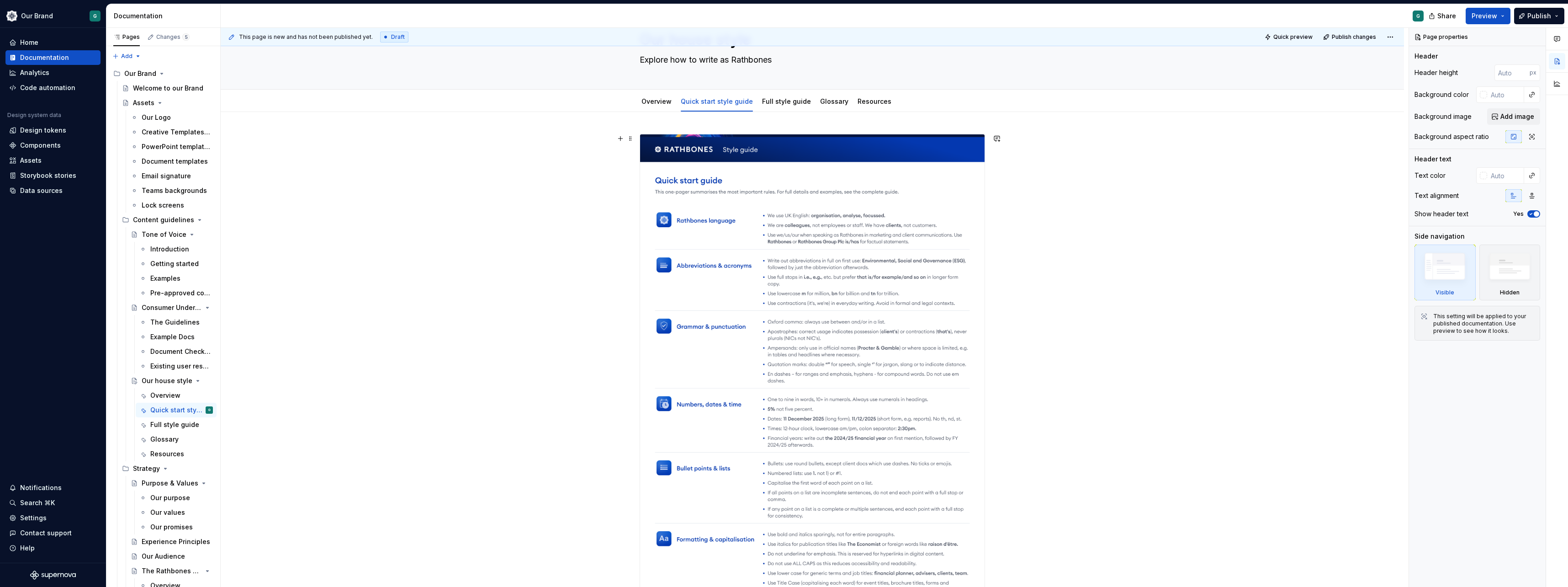
scroll to position [0, 0]
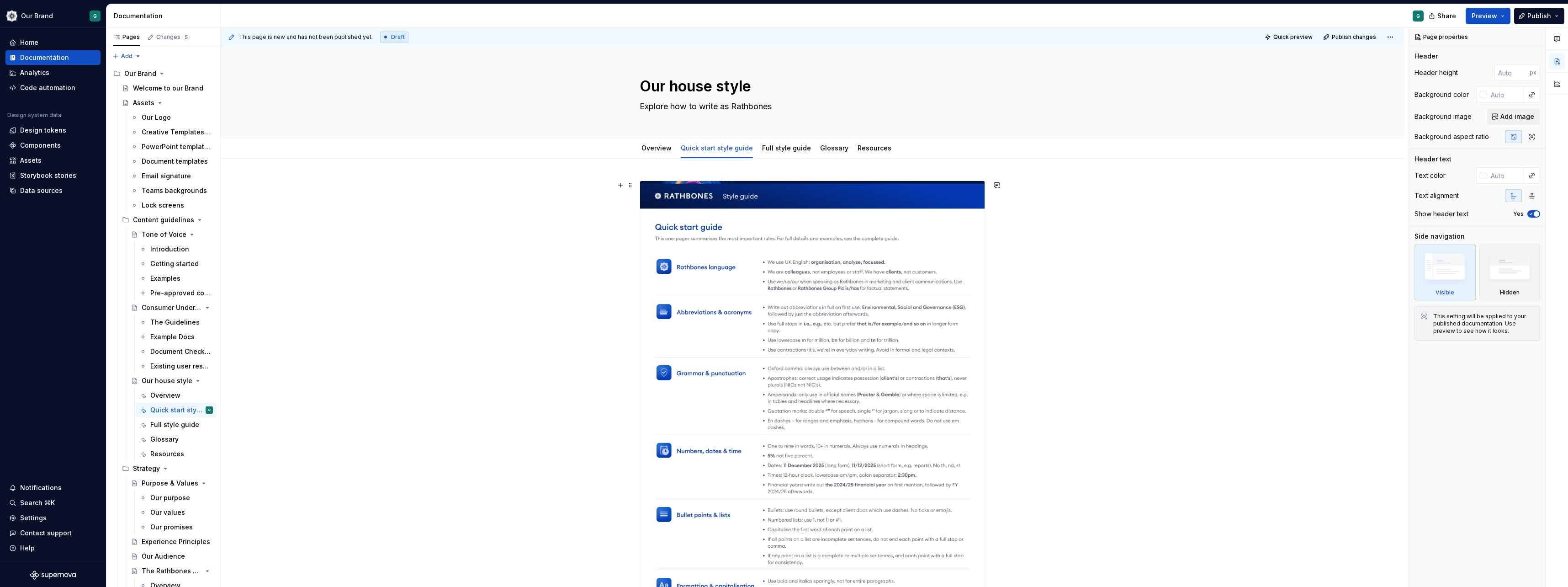
click at [781, 365] on img at bounding box center [812, 425] width 345 height 487
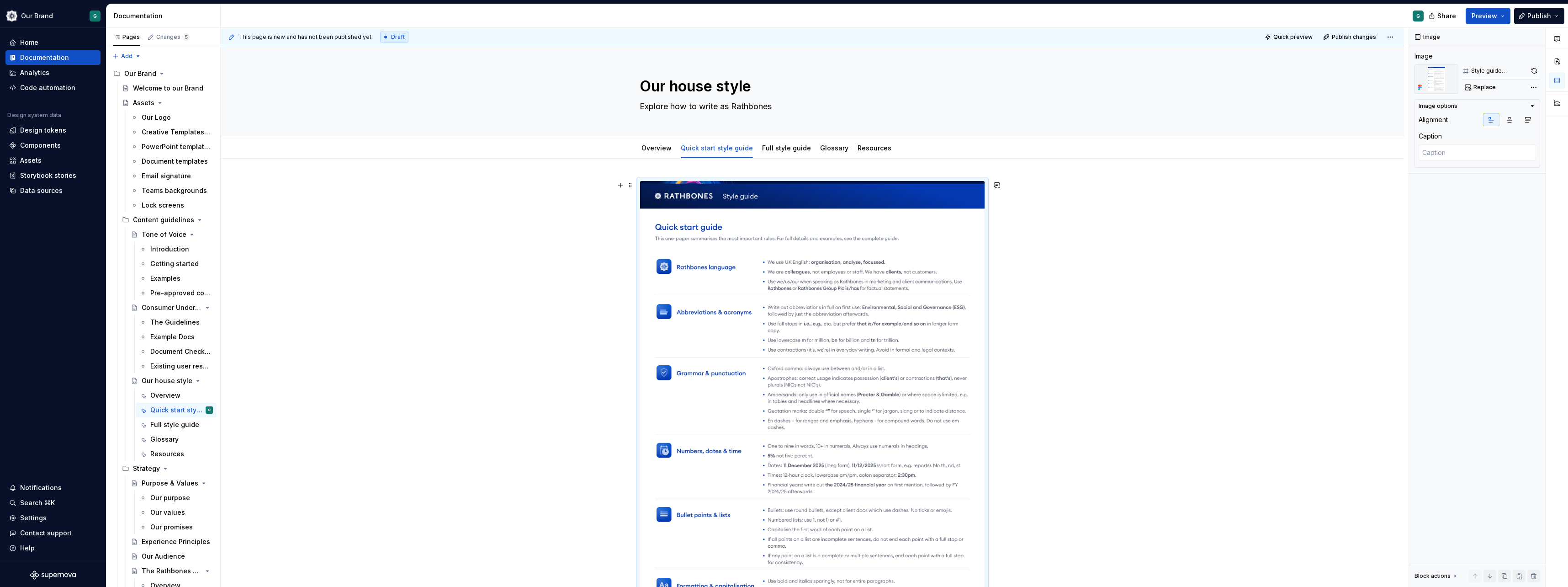
click at [781, 351] on img at bounding box center [812, 425] width 345 height 487
drag, startPoint x: 842, startPoint y: 351, endPoint x: 848, endPoint y: 352, distance: 6.1
click at [781, 351] on img at bounding box center [812, 425] width 345 height 487
click at [781, 281] on div "*********" at bounding box center [812, 545] width 1183 height 772
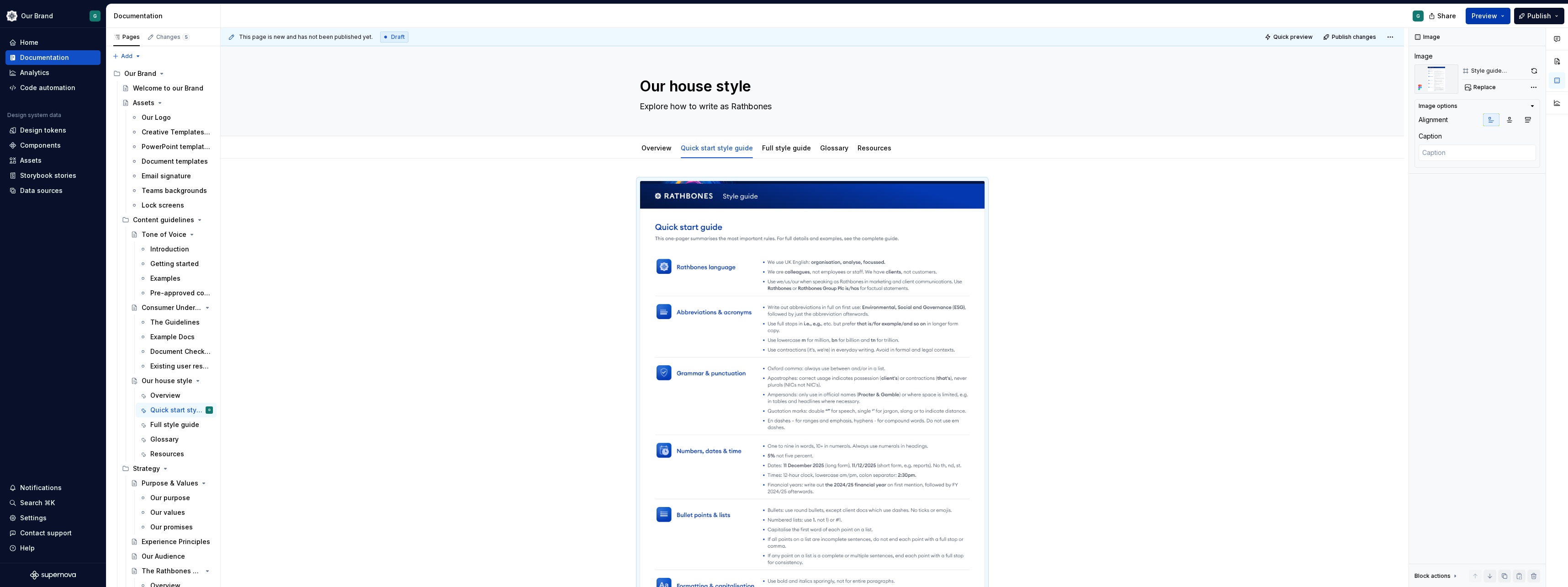
click at [781, 11] on button "Preview" at bounding box center [1489, 15] width 45 height 16
click at [781, 73] on button "Build preview" at bounding box center [1399, 67] width 211 height 16
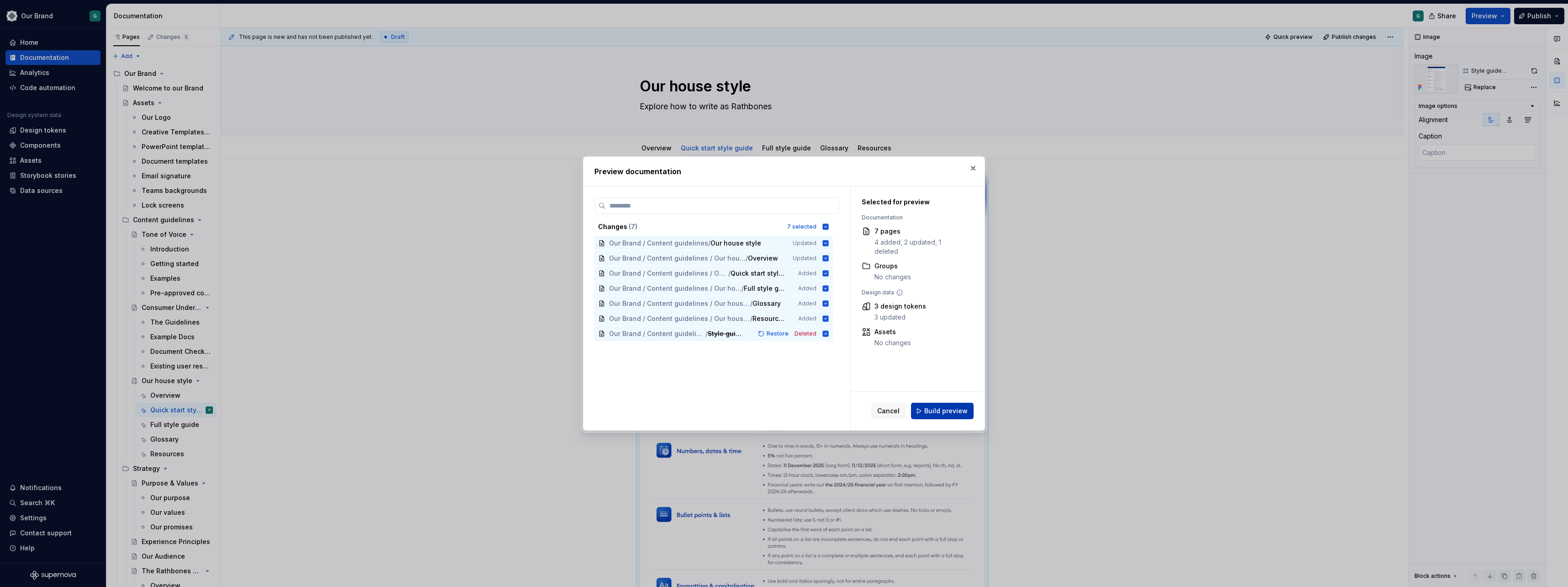
click at [781, 411] on span "Build preview" at bounding box center [946, 411] width 43 height 9
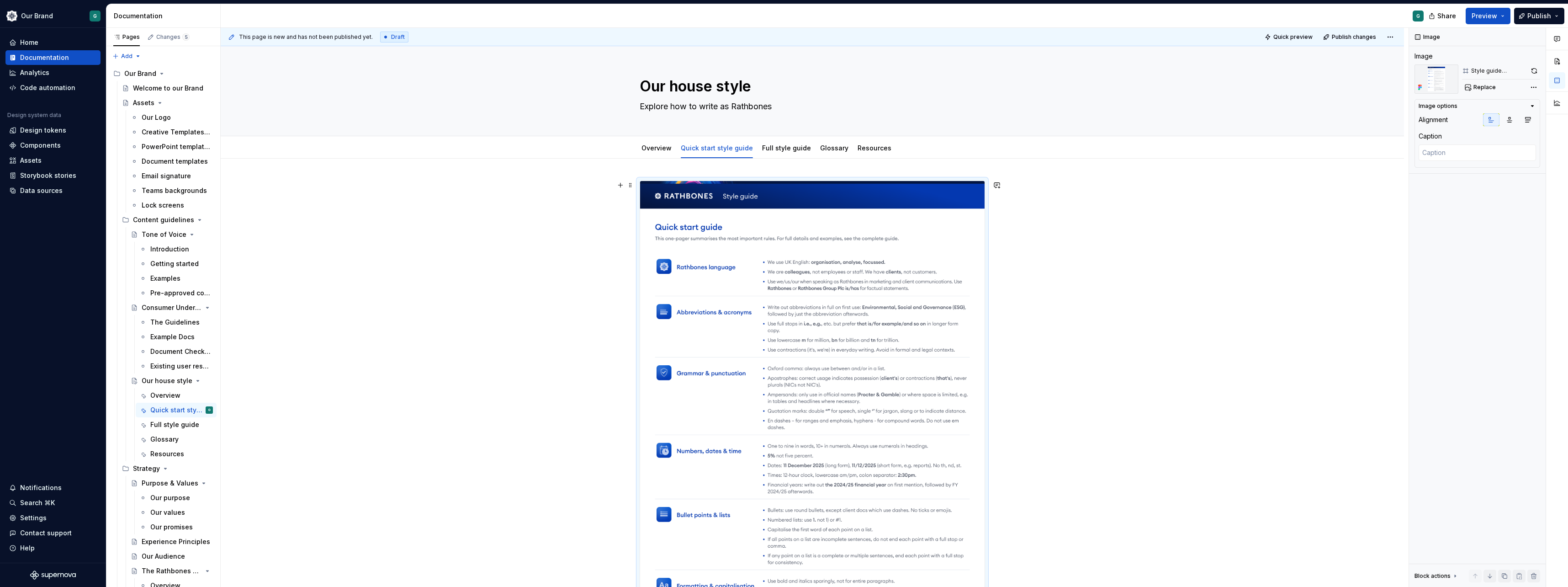
click at [781, 233] on div "*********" at bounding box center [812, 545] width 1183 height 772
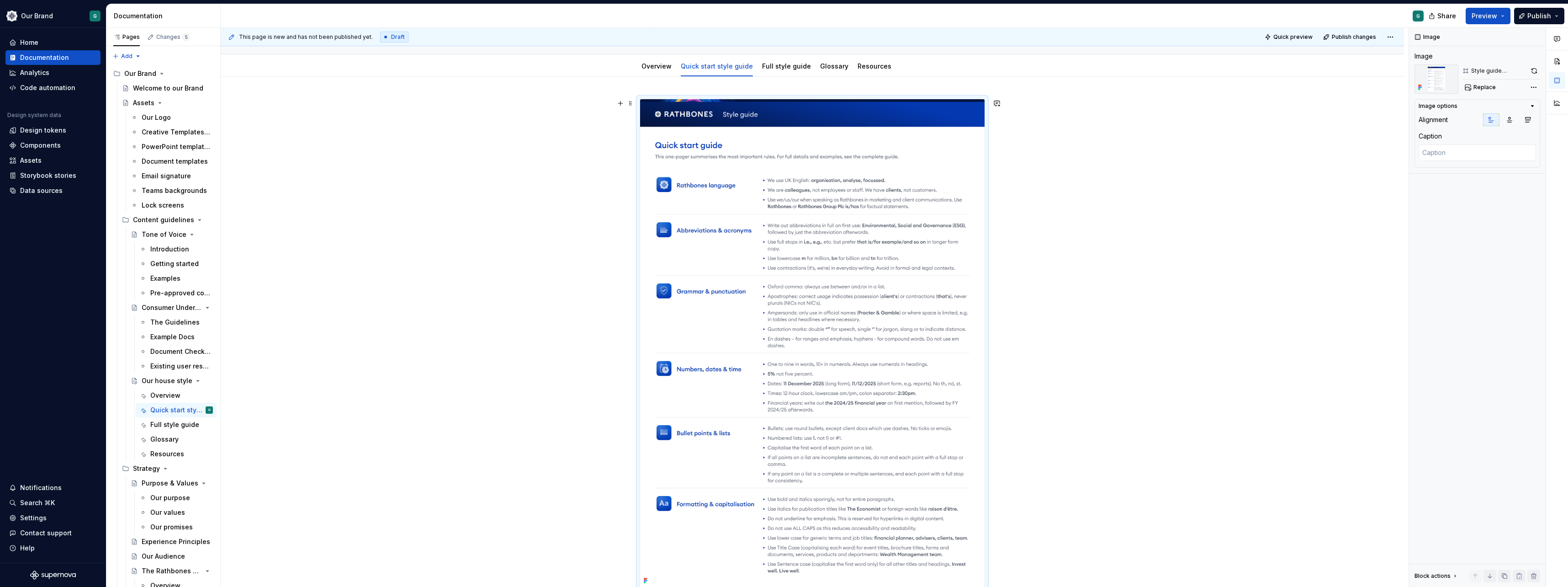
click at [781, 328] on div "*********" at bounding box center [812, 463] width 1183 height 772
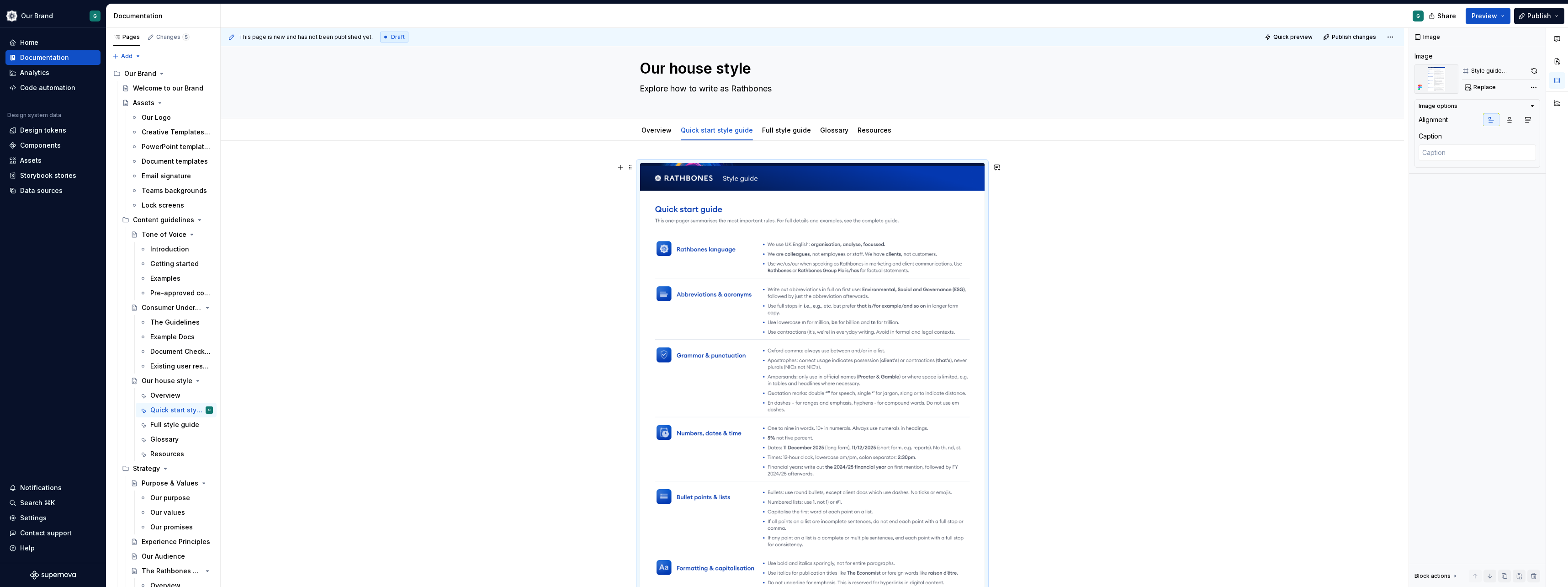
scroll to position [0, 0]
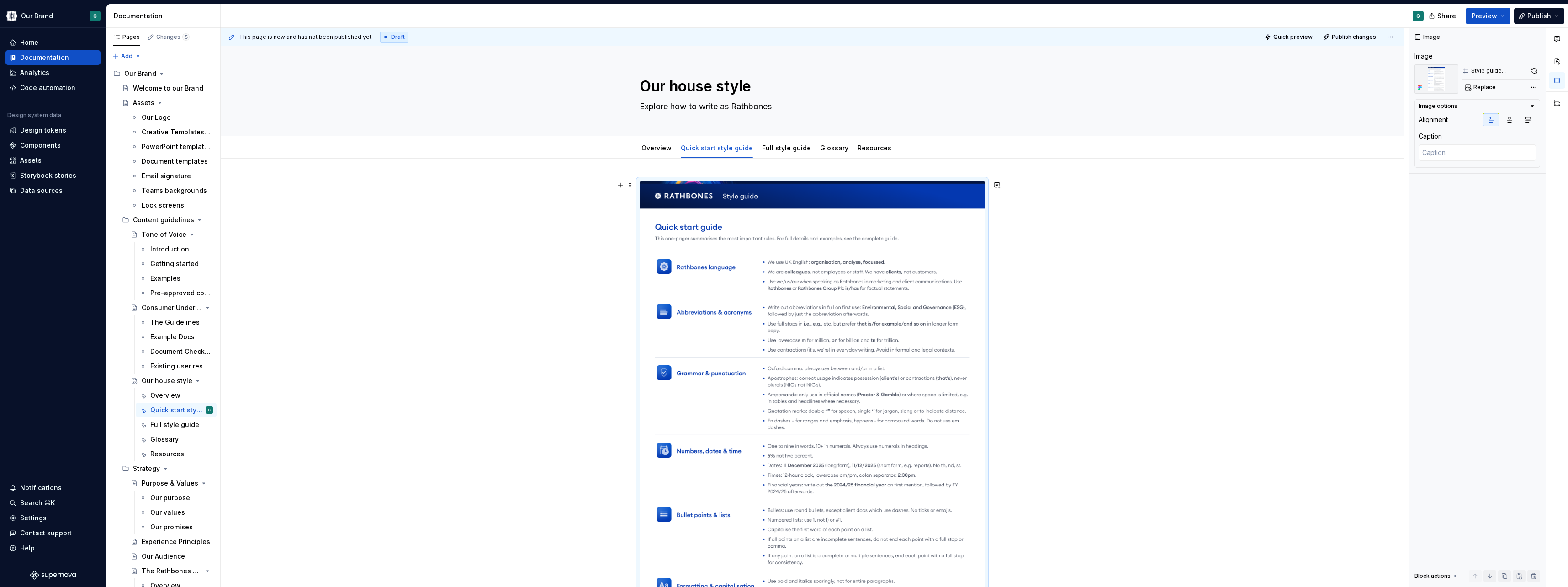
click at [539, 248] on div "*********" at bounding box center [812, 545] width 1183 height 772
click at [781, 288] on div "This page is new and has not been published yet. Draft Quick preview Publish ch…" at bounding box center [814, 307] width 1188 height 559
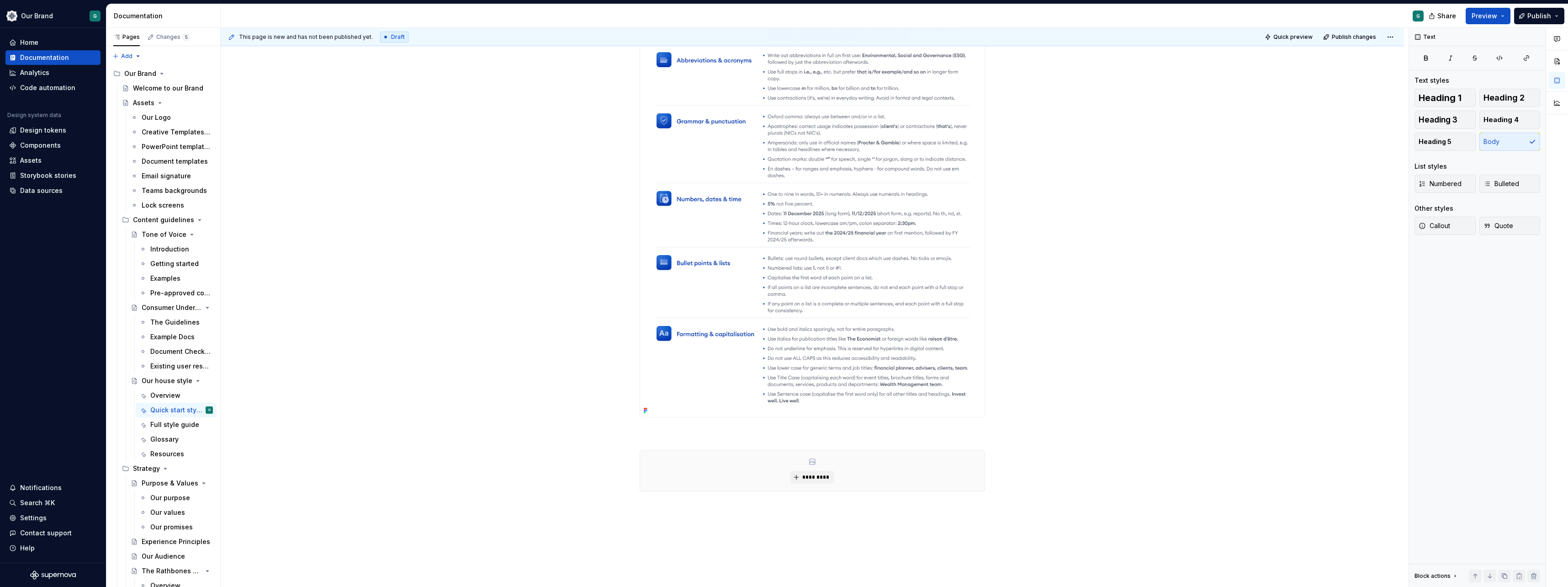
scroll to position [343, 0]
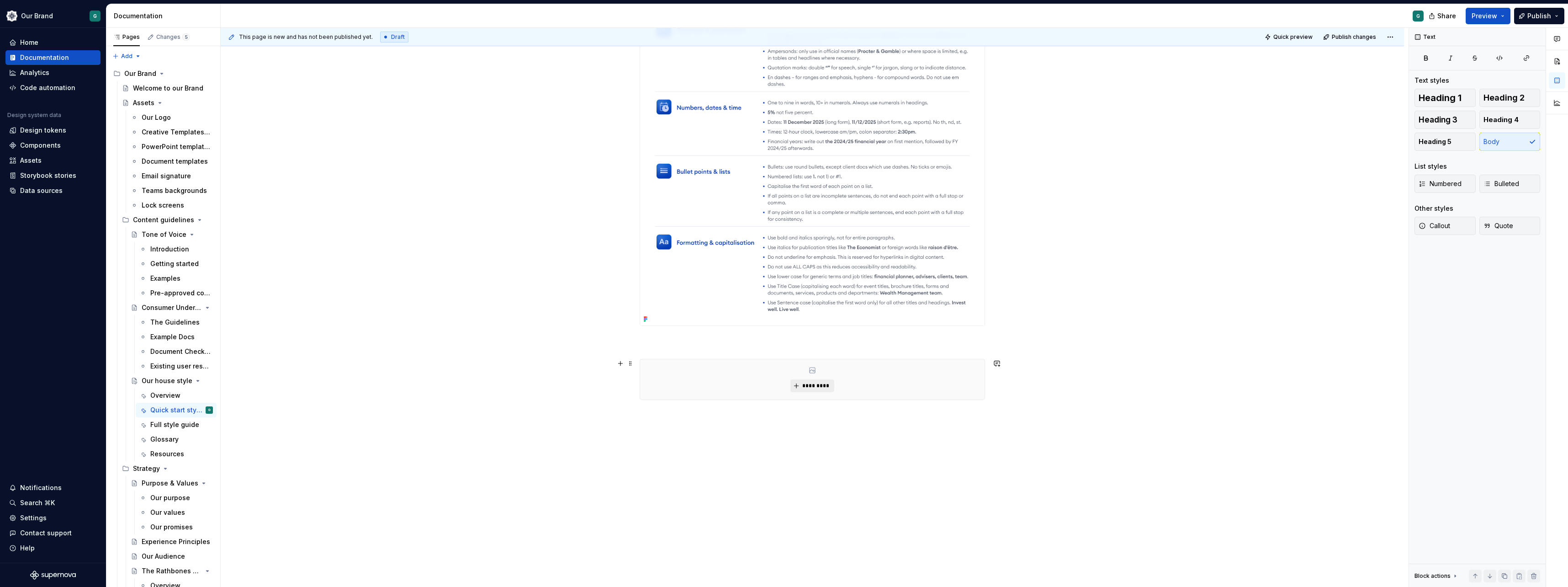
click at [781, 380] on button "*********" at bounding box center [812, 386] width 43 height 13
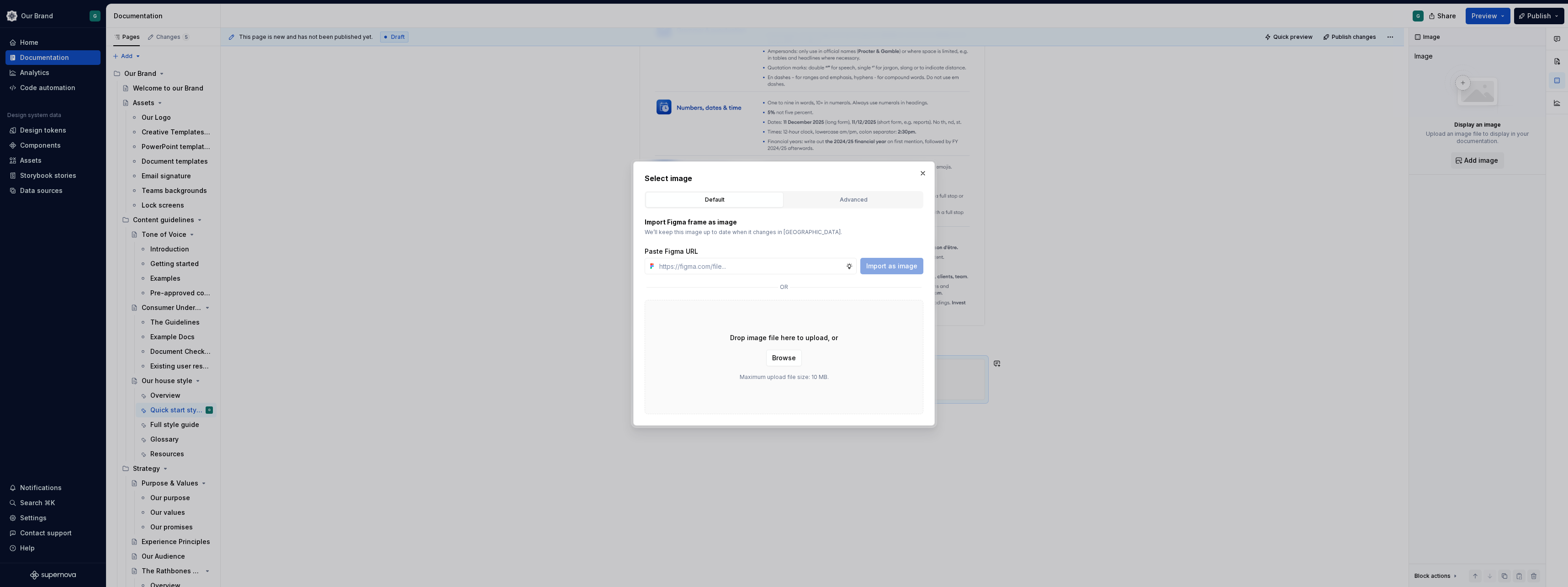
click at [781, 386] on div "Drop image file here to upload, or Browse Maximum upload file size: 10 MB." at bounding box center [784, 357] width 278 height 114
type textarea "*"
click at [781, 174] on button "button" at bounding box center [922, 173] width 13 height 13
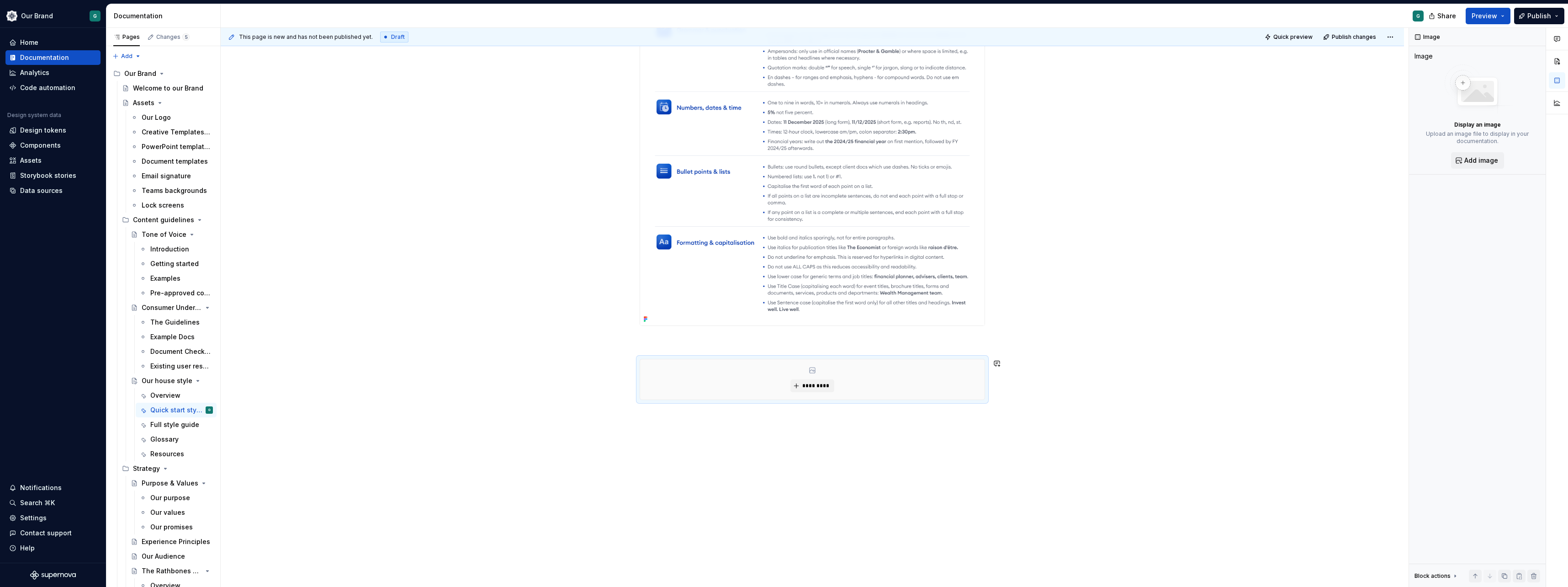
click at [664, 342] on p at bounding box center [812, 342] width 346 height 11
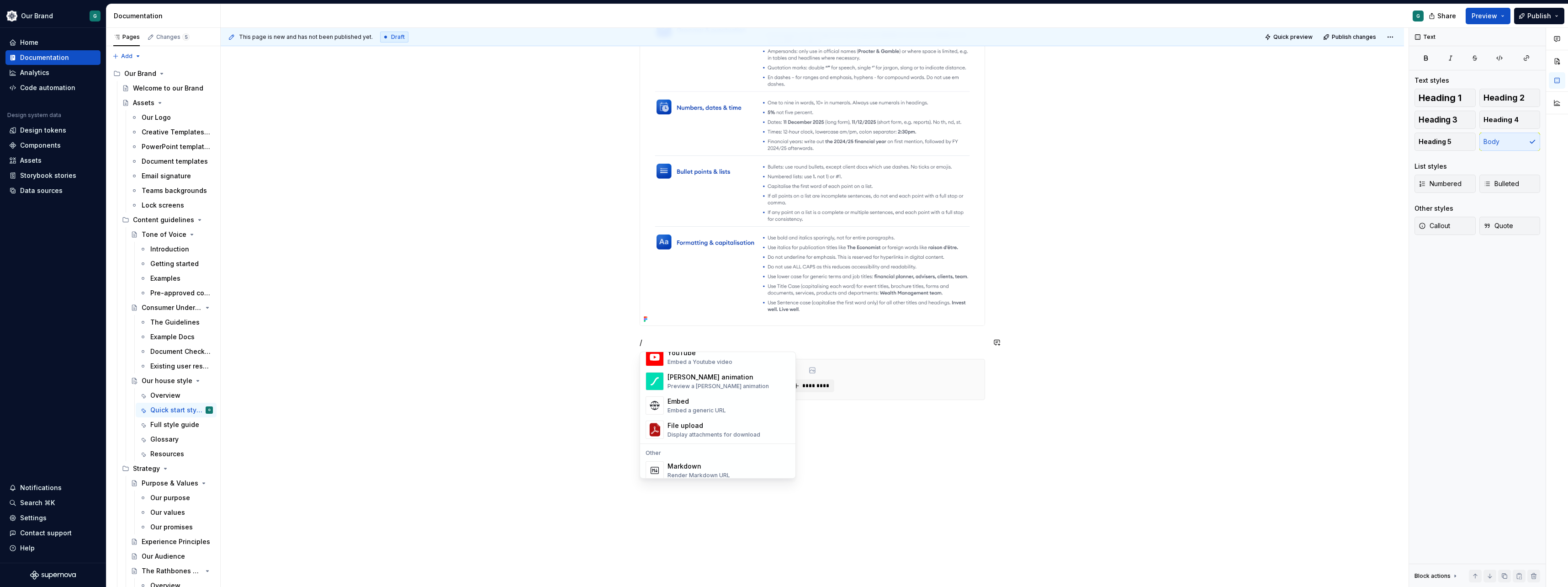
scroll to position [910, 0]
click at [781, 442] on div "/ *********" at bounding box center [812, 201] width 1183 height 772
click at [737, 350] on div "/ *********" at bounding box center [812, 130] width 346 height 585
click at [712, 340] on p "/" at bounding box center [812, 342] width 346 height 11
click at [781, 390] on button "*********" at bounding box center [812, 386] width 43 height 13
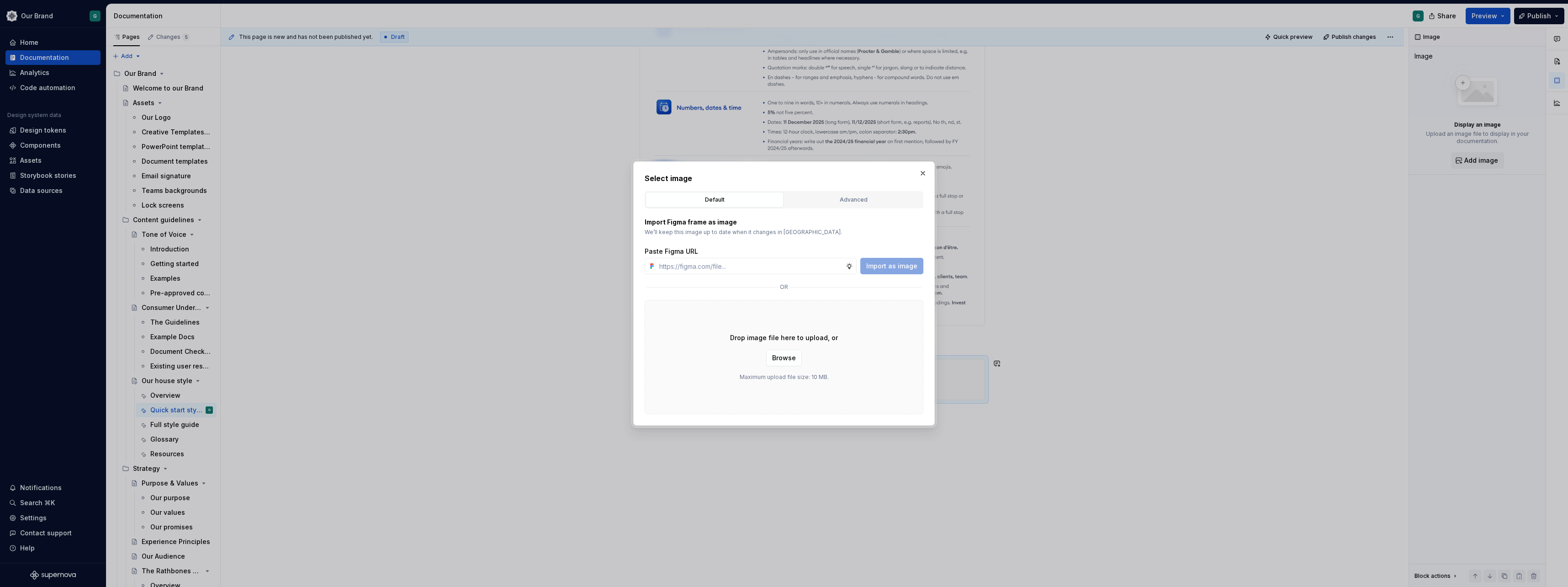
type textarea "*"
type input "[URL][DOMAIN_NAME]"
type textarea "*"
type input "[URL][DOMAIN_NAME]"
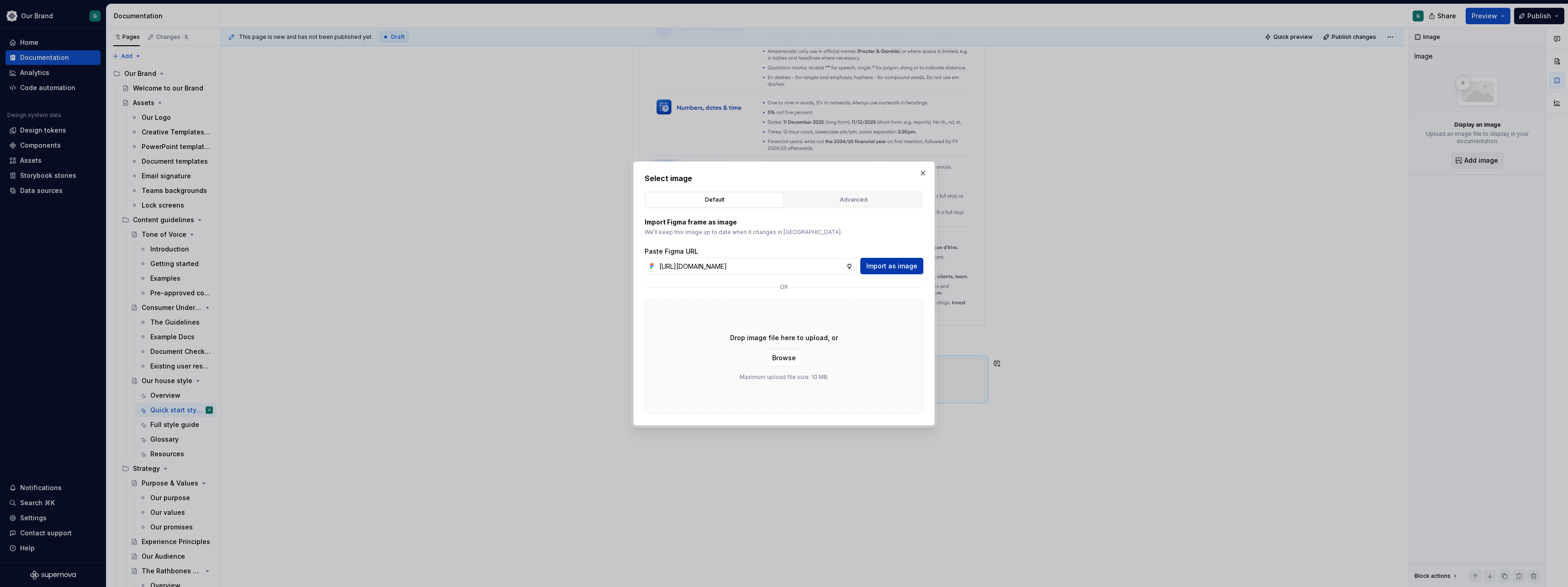
click at [781, 269] on span "Import as image" at bounding box center [892, 266] width 51 height 9
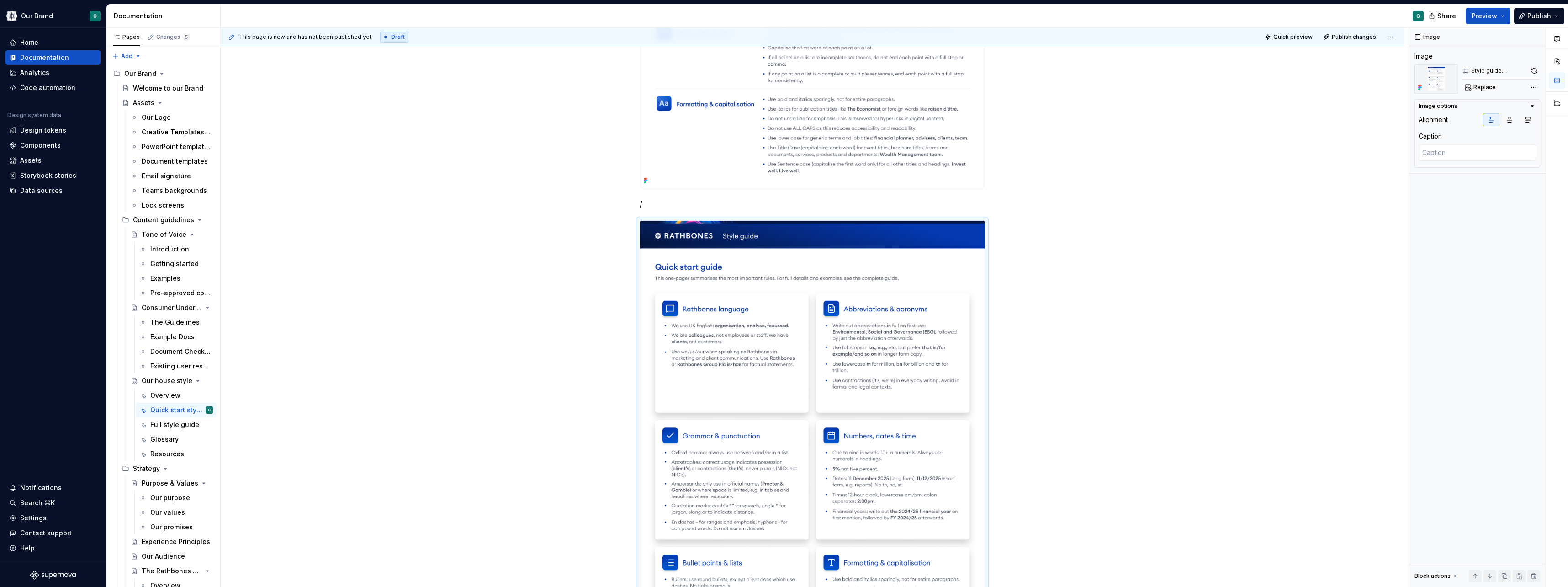
scroll to position [533, 0]
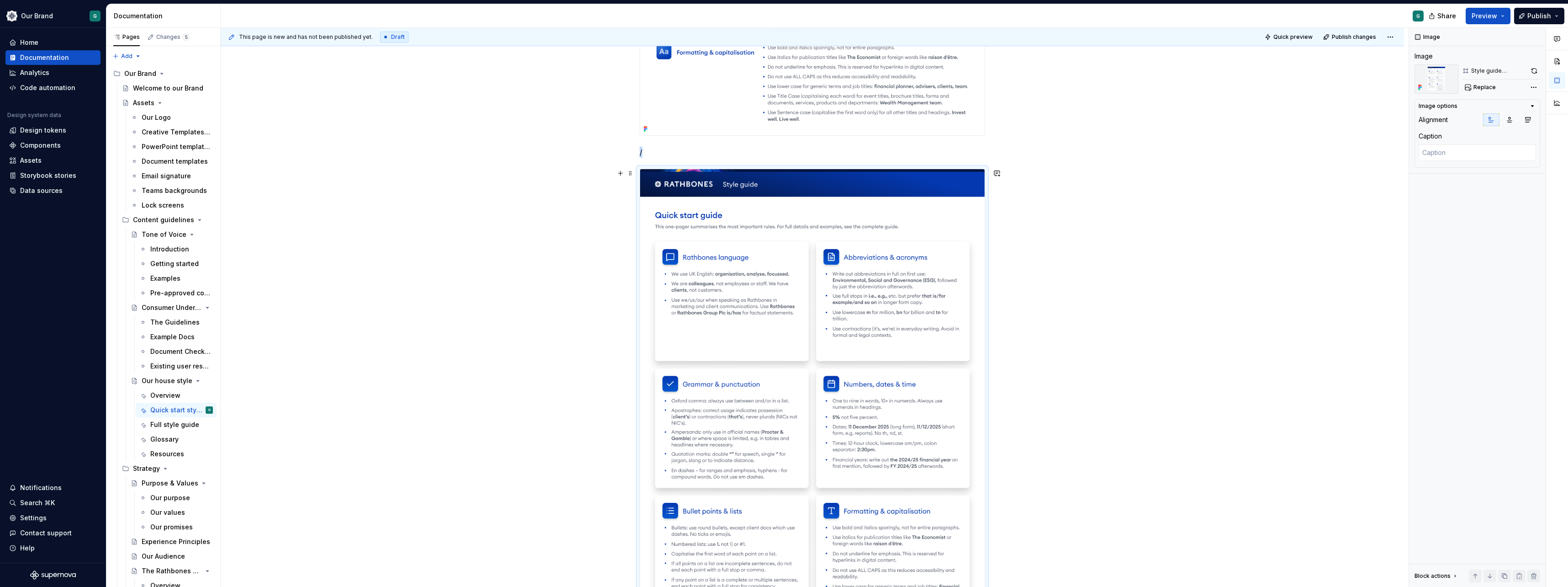
click at [781, 356] on img at bounding box center [812, 413] width 345 height 487
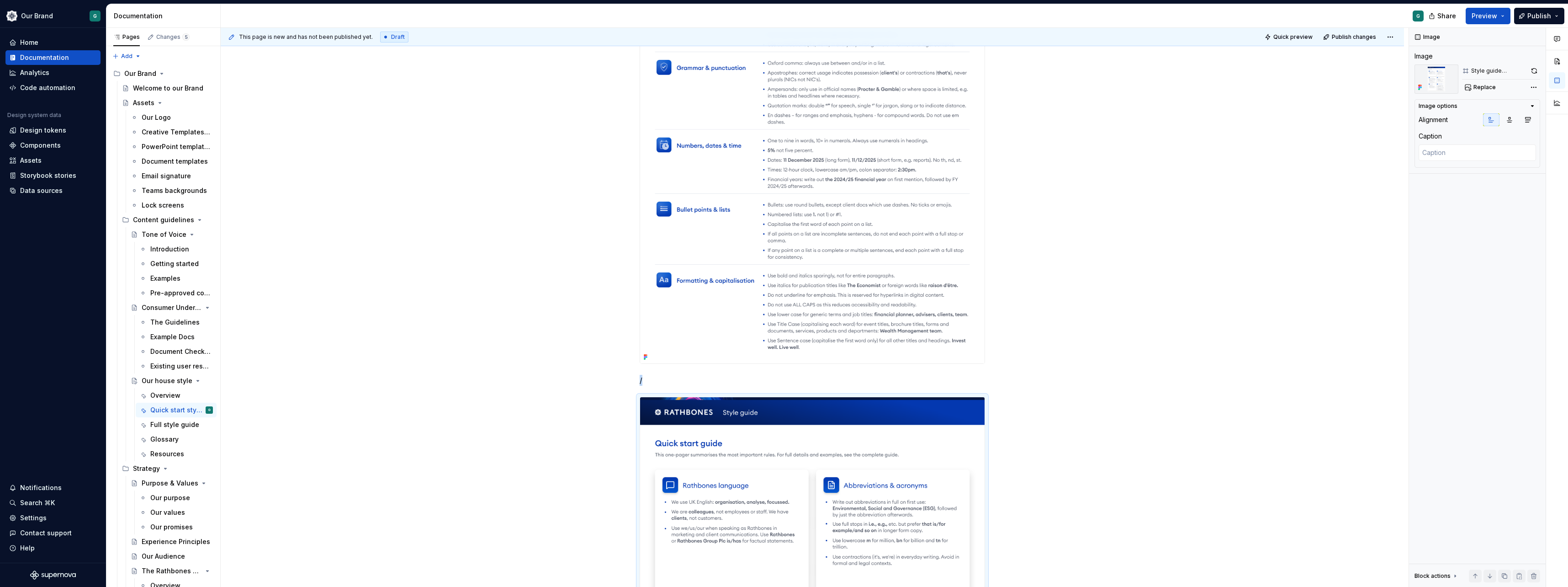
scroll to position [305, 0]
click at [654, 380] on p "/" at bounding box center [812, 380] width 346 height 11
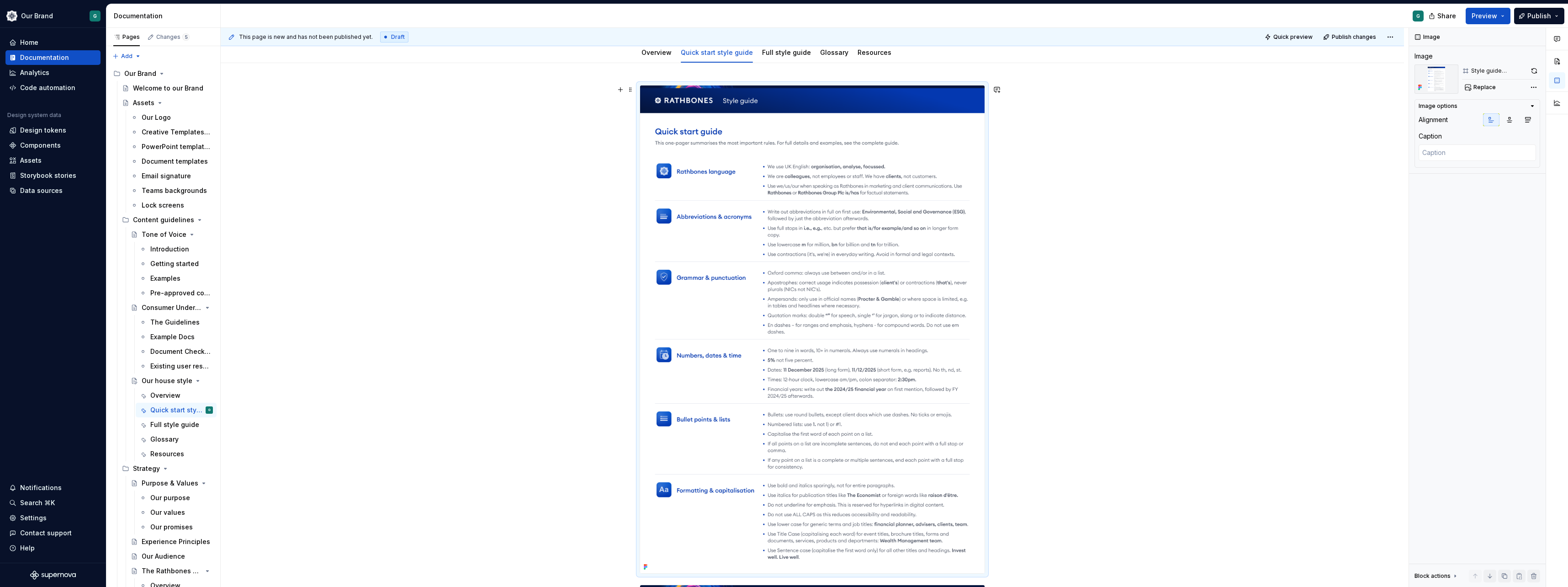
scroll to position [76, 0]
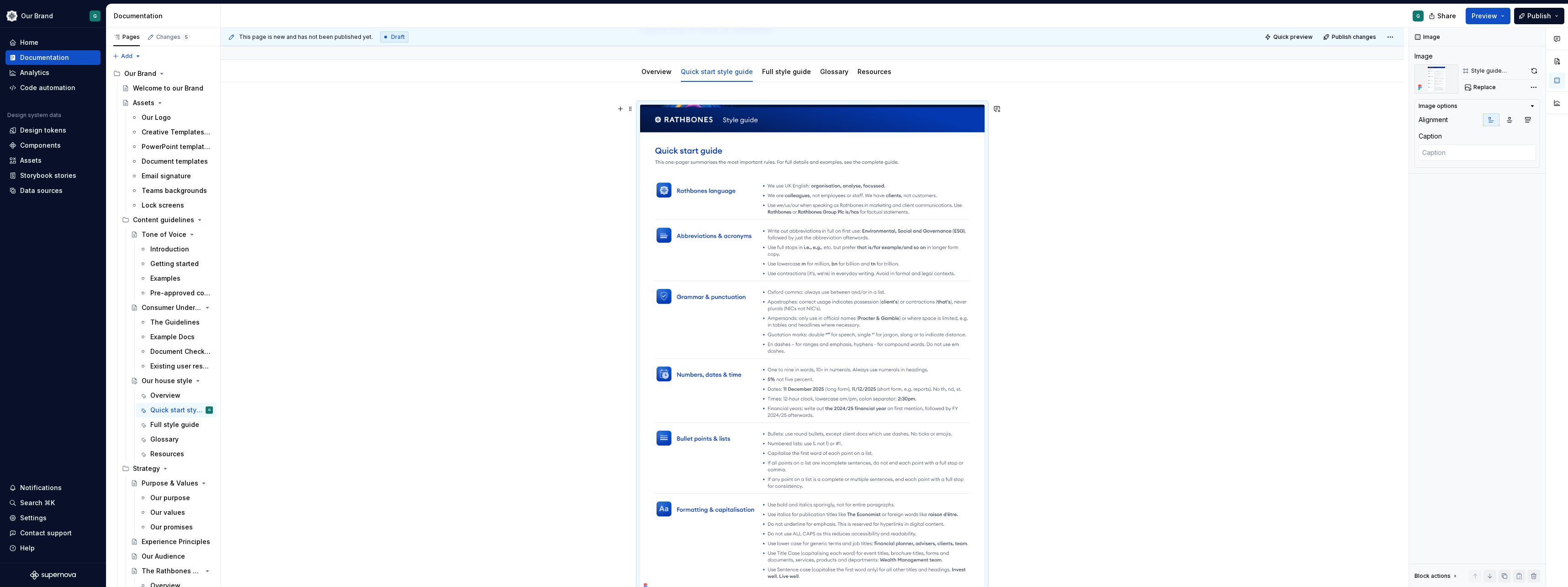
click at [663, 221] on img at bounding box center [812, 349] width 345 height 487
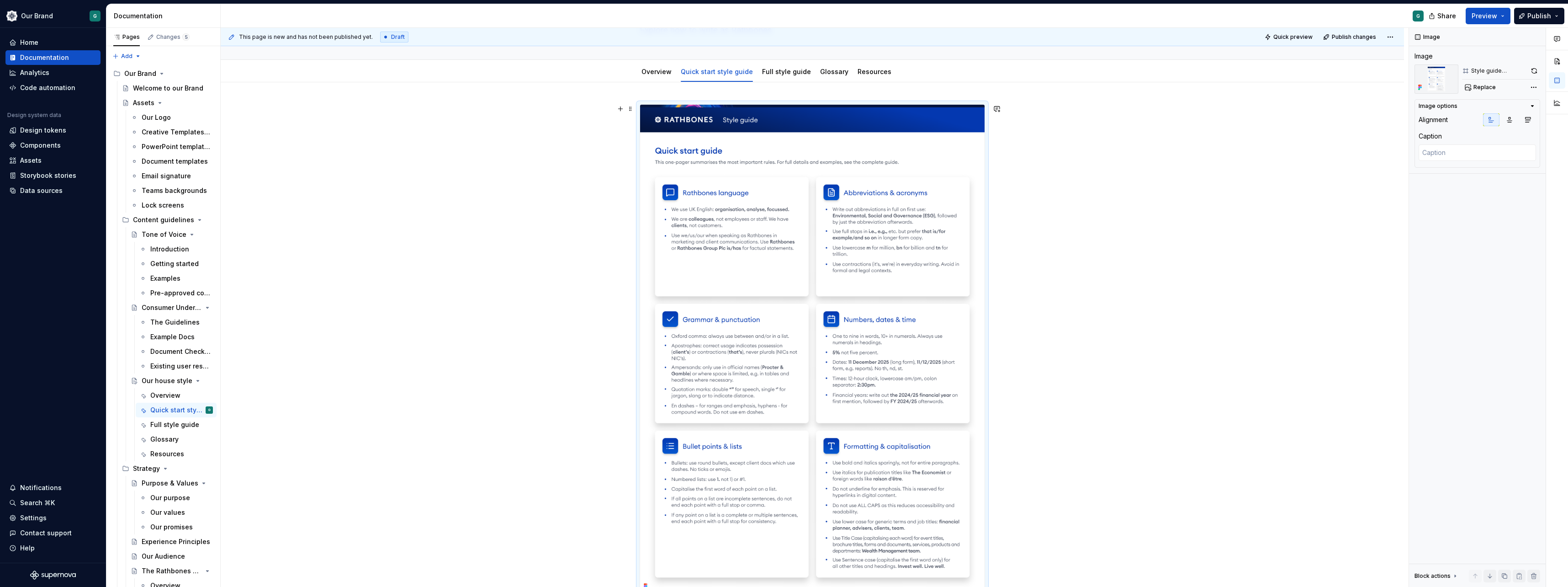
click at [781, 180] on div at bounding box center [812, 442] width 1183 height 720
click at [781, 406] on div at bounding box center [812, 442] width 1183 height 720
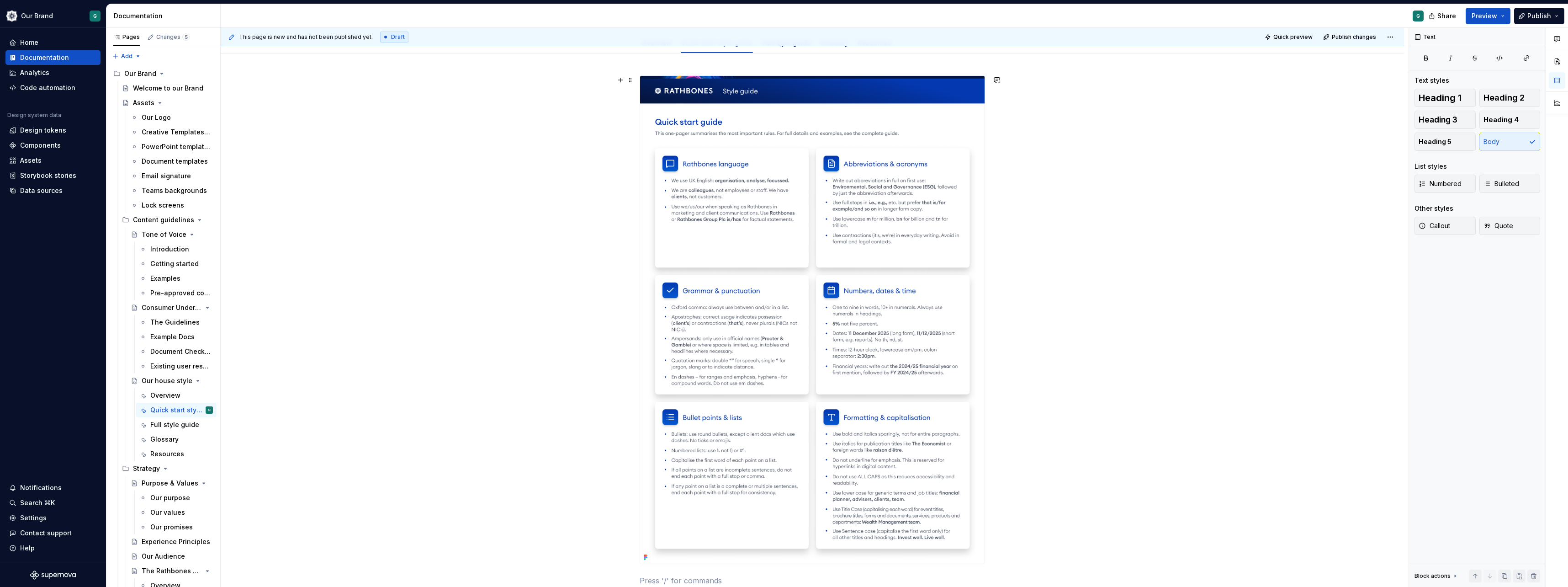
scroll to position [0, 0]
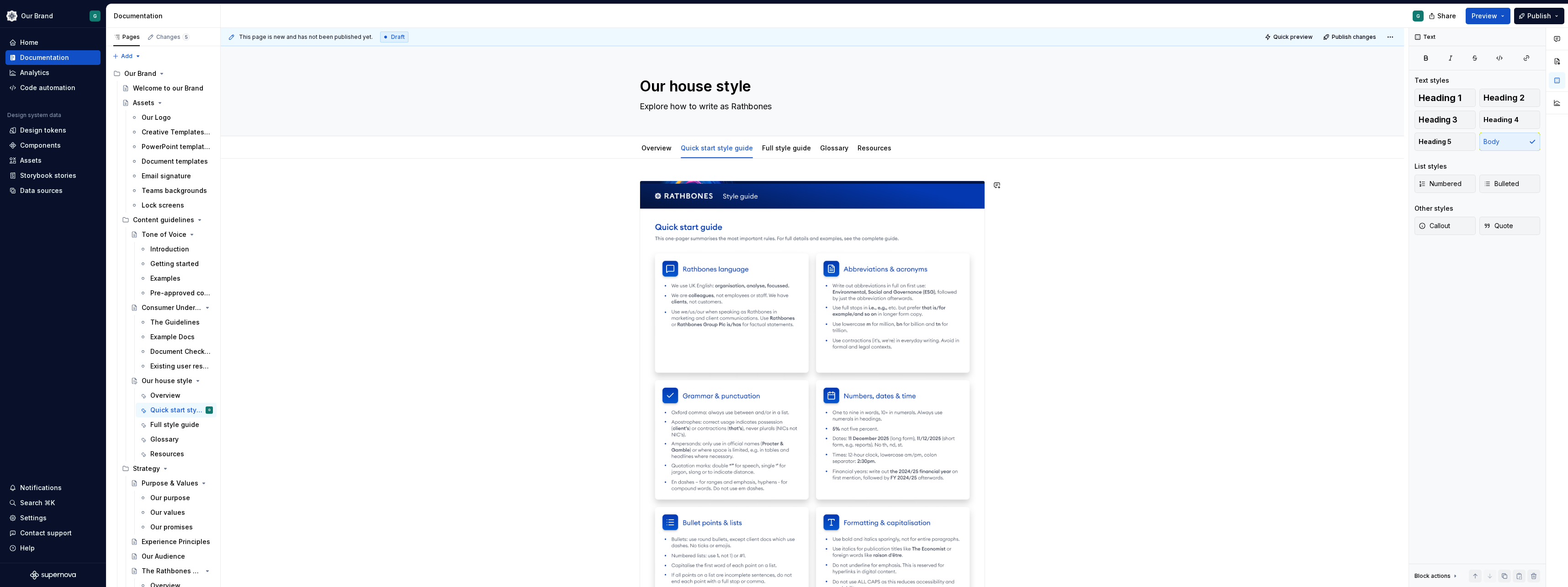
click at [710, 172] on div at bounding box center [812, 518] width 1183 height 720
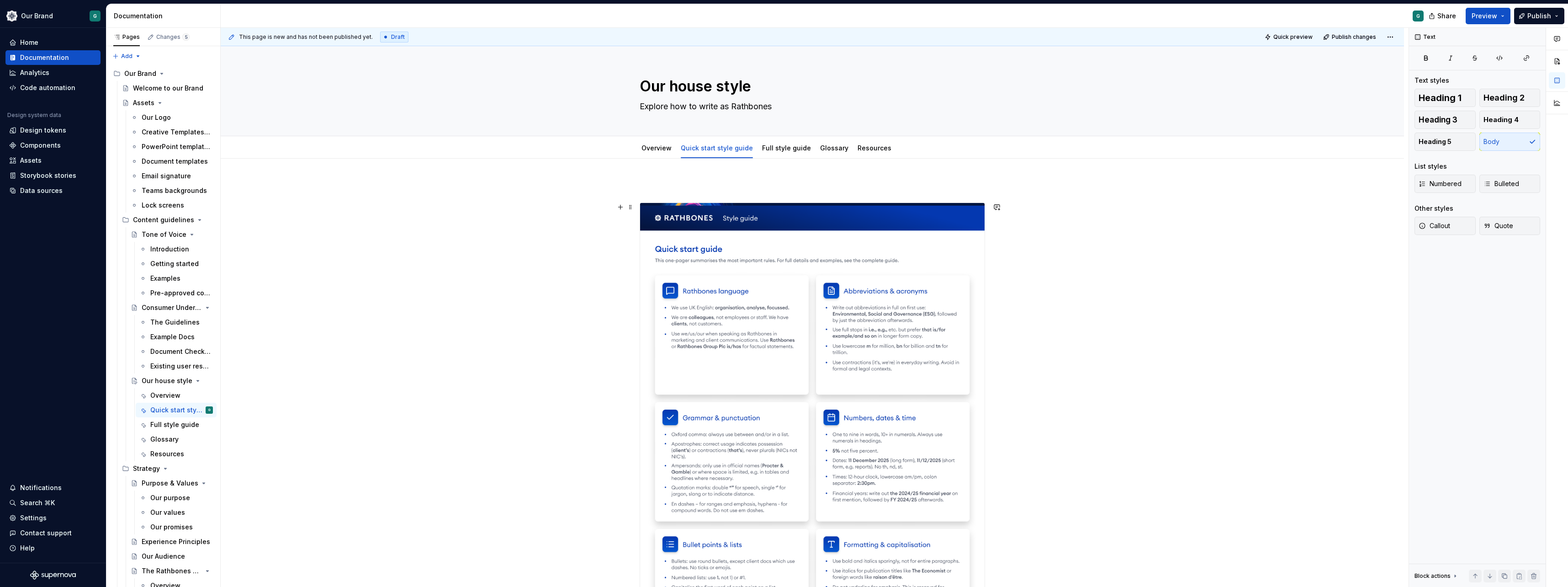
click at [602, 239] on div at bounding box center [812, 530] width 1183 height 742
click at [781, 356] on div at bounding box center [812, 530] width 1183 height 742
click at [681, 187] on p at bounding box center [812, 186] width 346 height 11
click at [781, 268] on div at bounding box center [812, 530] width 1183 height 742
click at [672, 186] on p at bounding box center [812, 186] width 346 height 11
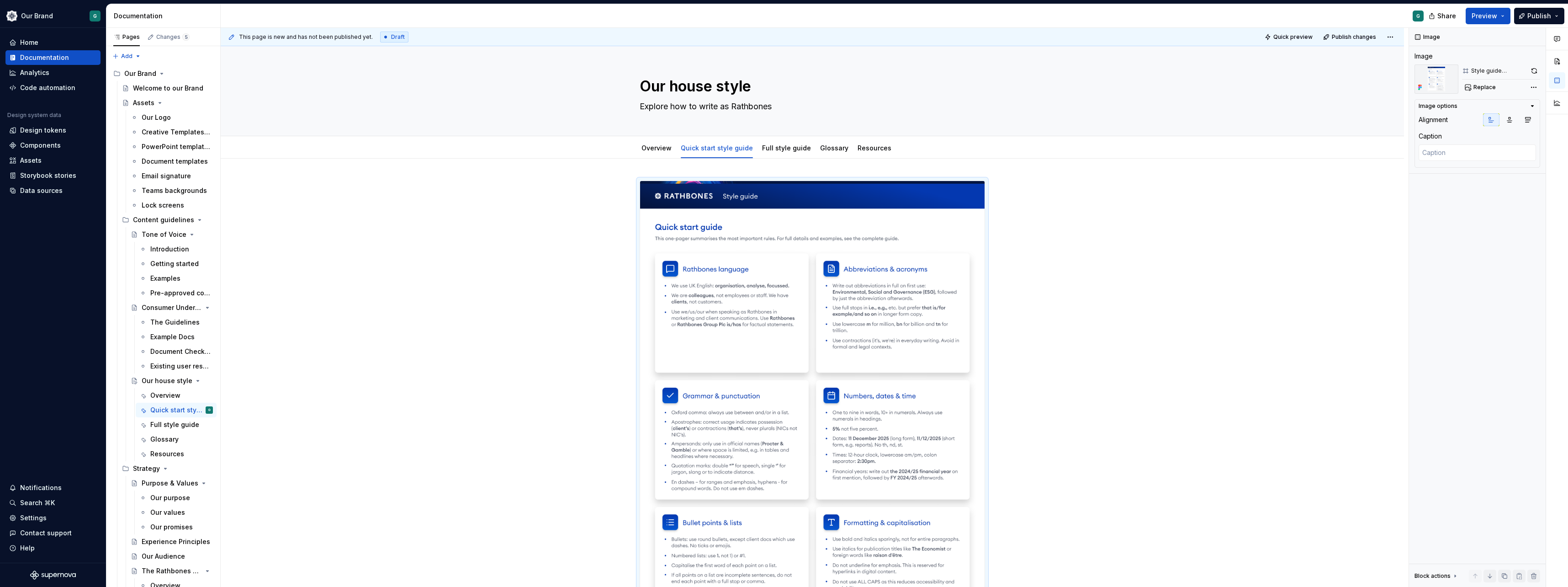
scroll to position [82, 0]
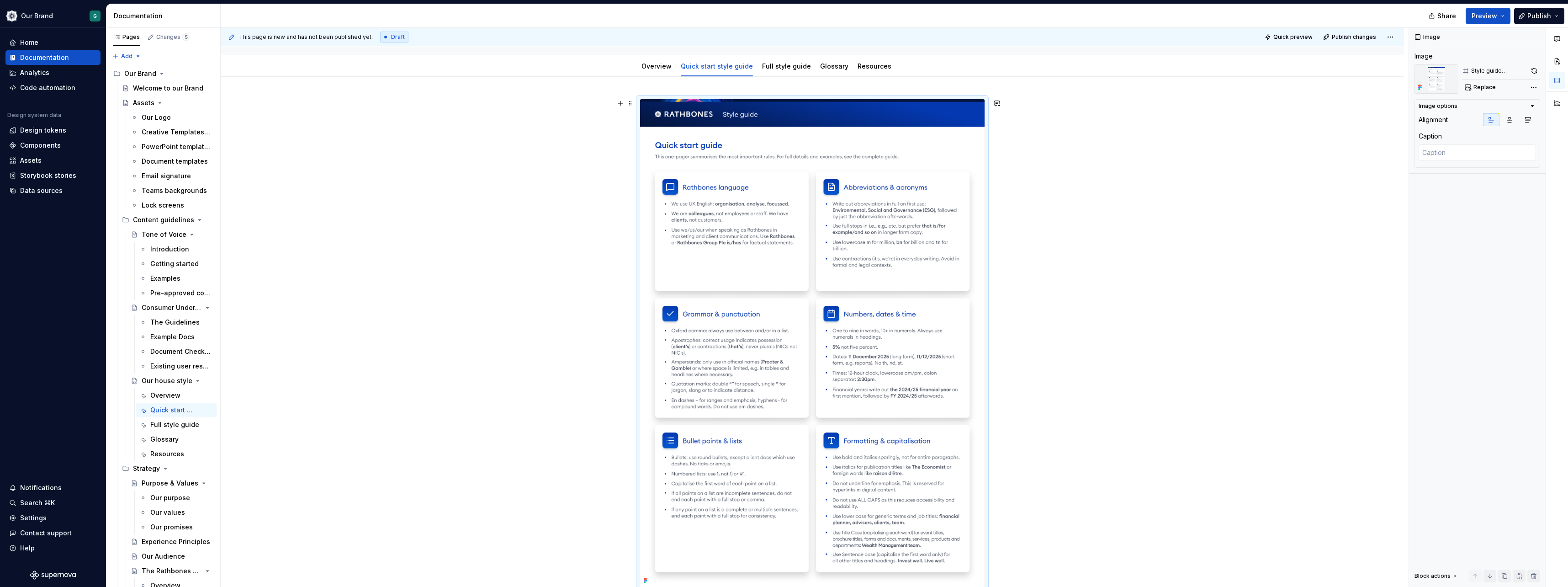
type textarea "*"
